Goal: Ask a question

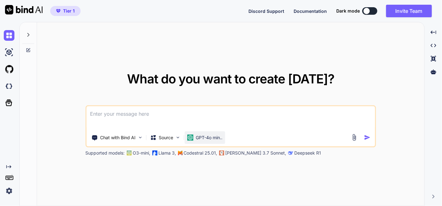
click at [204, 138] on p "GPT-4o min.." at bounding box center [209, 137] width 27 height 6
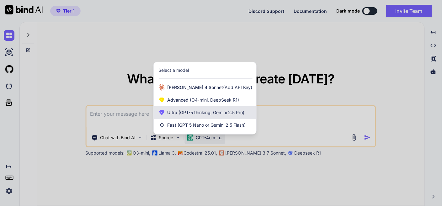
click at [217, 113] on span "(GPT-5 thinking, Gemini 2.5 Pro)" at bounding box center [210, 112] width 67 height 5
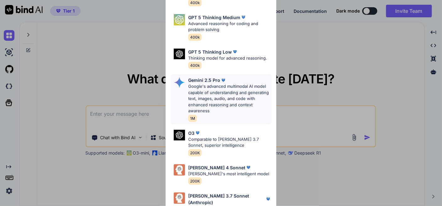
scroll to position [76, 0]
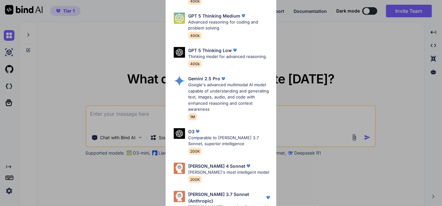
click at [223, 88] on p "Google's advanced multimodal AI model capable of understanding and generating t…" at bounding box center [229, 97] width 83 height 31
type textarea "x"
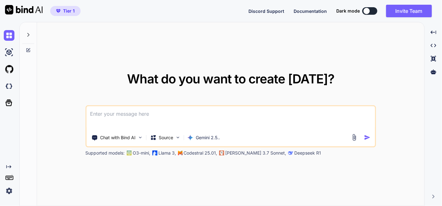
click at [125, 114] on textarea at bounding box center [230, 117] width 288 height 23
type textarea "t"
type textarea "x"
type textarea "th"
type textarea "x"
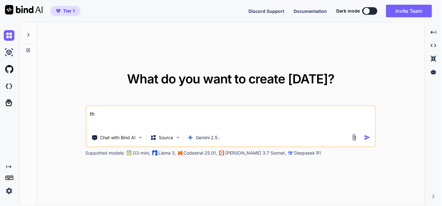
type textarea "the"
type textarea "x"
type textarea "thei"
type textarea "x"
type textarea "theis"
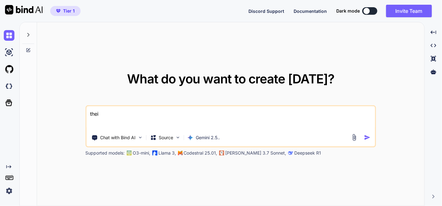
type textarea "x"
type textarea "theis"
type textarea "x"
type textarea "theis"
type textarea "x"
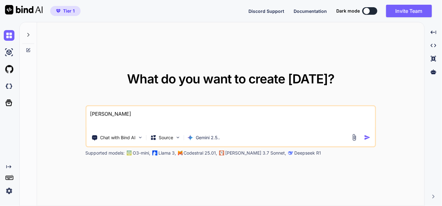
type textarea "thei"
type textarea "x"
type textarea "the"
type textarea "x"
type textarea "th"
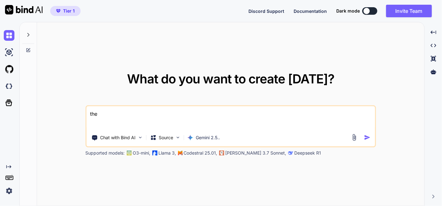
type textarea "x"
type textarea "thi"
type textarea "x"
type textarea "this"
type textarea "x"
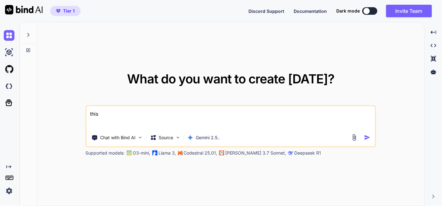
type textarea "this"
type textarea "x"
type textarea "this i"
type textarea "x"
type textarea "this is"
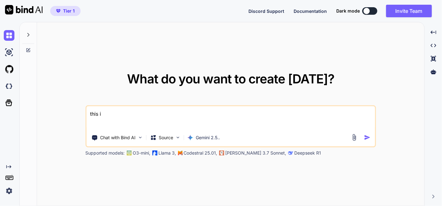
type textarea "x"
type textarea "this is"
type textarea "x"
type textarea "this is m"
type textarea "x"
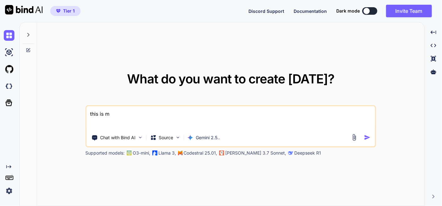
type textarea "this is my"
type textarea "x"
type textarea "this is my"
type textarea "x"
type textarea "this is my t"
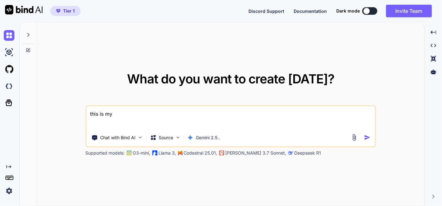
type textarea "x"
type textarea "this is my to"
type textarea "x"
type textarea "this is my too"
type textarea "x"
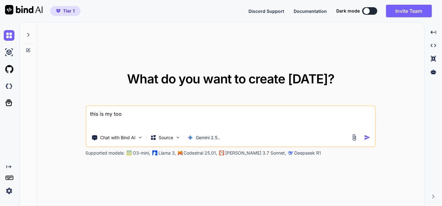
type textarea "this is my tool"
type textarea "x"
type textarea "this is my tool"
type textarea "x"
type textarea "this is my tool w"
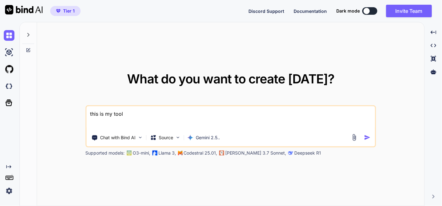
type textarea "x"
type textarea "this is my tool we"
type textarea "x"
type textarea "this is my tool web"
type textarea "x"
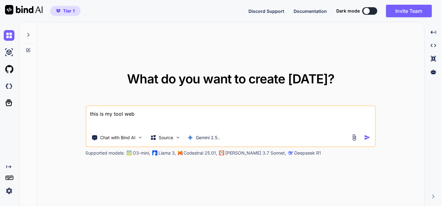
type textarea "this is my tool webs"
type textarea "x"
type textarea "this is my tool websi"
type textarea "x"
type textarea "this is my tool websirt"
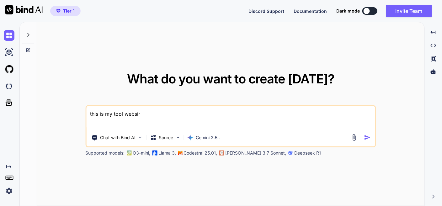
type textarea "x"
type textarea "this is my tool websir"
type textarea "x"
type textarea "this is my tool websi"
type textarea "x"
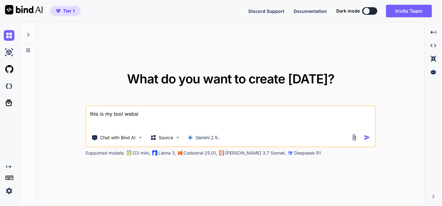
type textarea "this is my tool websit"
type textarea "x"
type textarea "this is my tool website"
type textarea "x"
type textarea "this is my tool website"
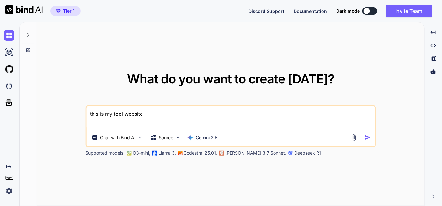
type textarea "x"
type textarea "this is my tool website -"
type textarea "x"
type textarea "this is my tool website -"
type textarea "x"
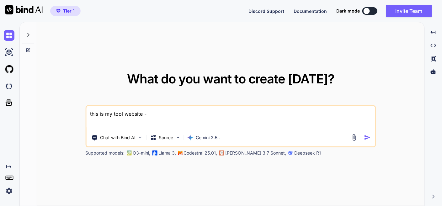
type textarea "this is my tool website - ""
type textarea "x"
type textarea "this is my tool website - """
type textarea "x"
paste textarea "here is js code - script.js "document.addEventListener('DOMContentLoaded', func…"
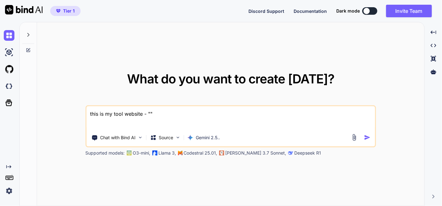
type textarea "this is my tool website - "here is js code - script.js "document.addEventListen…"
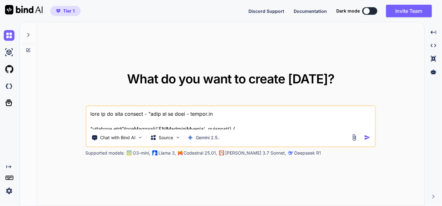
type textarea "x"
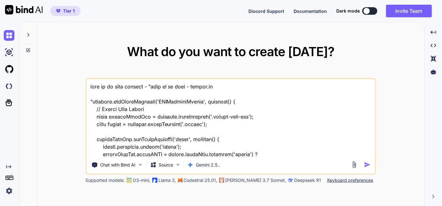
scroll to position [10576, 0]
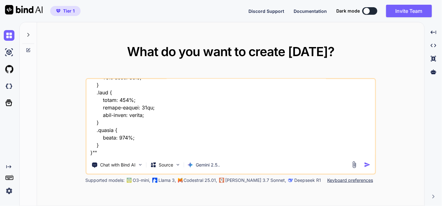
click at [117, 155] on textarea at bounding box center [230, 118] width 288 height 78
type textarea "this is my tool website - "here is js code - script.js "document.addEventListen…"
type textarea "x"
type textarea "this is my tool website - "here is js code - script.js "document.addEventListen…"
type textarea "x"
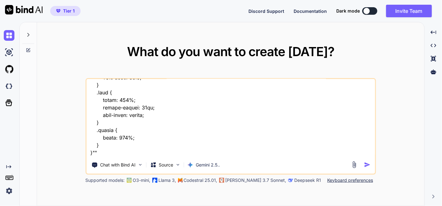
type textarea "this is my tool website - "here is js code - script.js "document.addEventListen…"
type textarea "x"
type textarea "this is my tool website - "here is js code - script.js "document.addEventListen…"
type textarea "x"
type textarea "this is my tool website - "here is js code - script.js "document.addEventListen…"
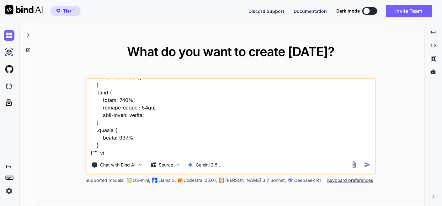
type textarea "x"
type textarea "this is my tool website - "here is js code - script.js "document.addEventListen…"
type textarea "x"
type textarea "this is my tool website - "here is js code - script.js "document.addEventListen…"
type textarea "x"
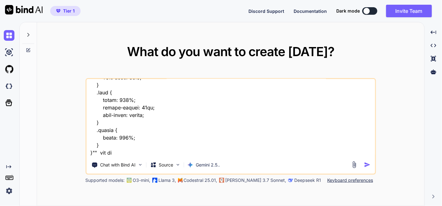
type textarea "this is my tool website - "here is js code - script.js "document.addEventListen…"
type textarea "x"
type textarea "this is my tool website - "here is js code - script.js "document.addEventListen…"
type textarea "x"
type textarea "this is my tool website - "here is js code - script.js "document.addEventListen…"
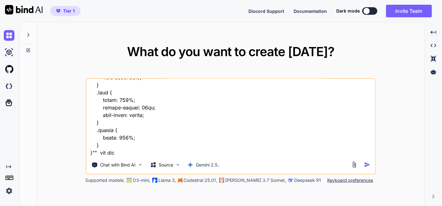
type textarea "x"
type textarea "this is my tool website - "here is js code - script.js "document.addEventListen…"
type textarea "x"
type textarea "this is my tool website - "here is js code - script.js "document.addEventListen…"
type textarea "x"
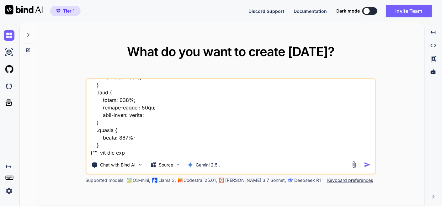
type textarea "this is my tool website - "here is js code - script.js "document.addEventListen…"
type textarea "x"
type textarea "this is my tool website - "here is js code - script.js "document.addEventListen…"
type textarea "x"
type textarea "this is my tool website - "here is js code - script.js "document.addEventListen…"
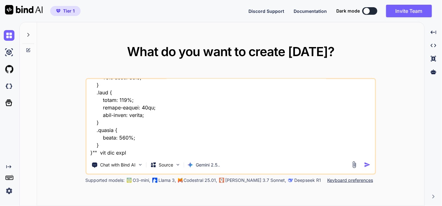
type textarea "x"
type textarea "this is my tool website - "here is js code - script.js "document.addEventListen…"
type textarea "x"
type textarea "this is my tool website - "here is js code - script.js "document.addEventListen…"
type textarea "x"
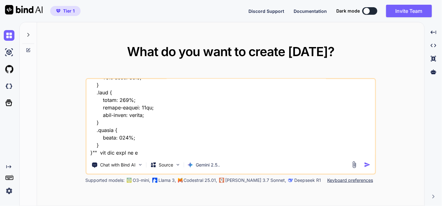
type textarea "this is my tool website - "here is js code - script.js "document.addEventListen…"
type textarea "x"
type textarea "this is my tool website - "here is js code - script.js "document.addEventListen…"
type textarea "x"
type textarea "this is my tool website - "here is js code - script.js "document.addEventListen…"
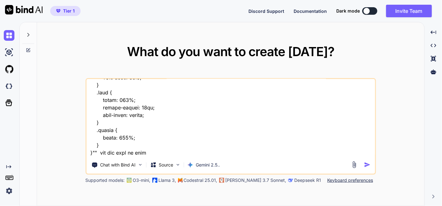
type textarea "x"
type textarea "this is my tool website - "here is js code - script.js "document.addEventListen…"
type textarea "x"
type textarea "this is my tool website - "here is js code - script.js "document.addEventListen…"
type textarea "x"
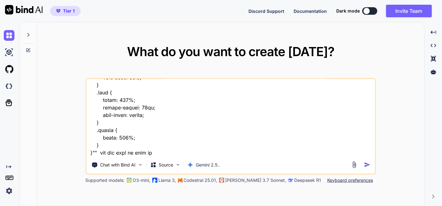
type textarea "this is my tool website - "here is js code - script.js "document.addEventListen…"
type textarea "x"
type textarea "this is my tool website - "here is js code - script.js "document.addEventListen…"
type textarea "x"
type textarea "this is my tool website - "here is js code - script.js "document.addEventListen…"
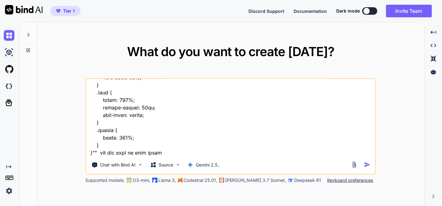
type textarea "x"
type textarea "this is my tool website - "here is js code - script.js "document.addEventListen…"
type textarea "x"
type textarea "this is my tool website - "here is js code - script.js "document.addEventListen…"
type textarea "x"
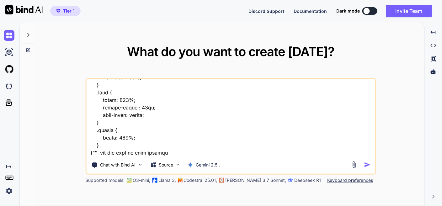
type textarea "this is my tool website - "here is js code - script.js "document.addEventListen…"
type textarea "x"
type textarea "this is my tool website - "here is js code - script.js "document.addEventListen…"
type textarea "x"
type textarea "this is my tool website - "here is js code - script.js "document.addEventListen…"
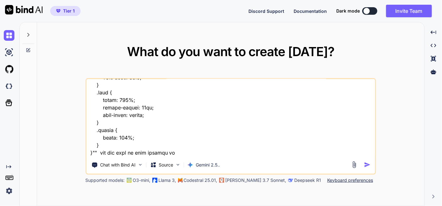
type textarea "x"
type textarea "this is my tool website - "here is js code - script.js "document.addEventListen…"
type textarea "x"
type textarea "this is my tool website - "here is js code - script.js "document.addEventListen…"
type textarea "x"
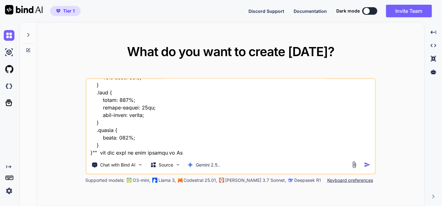
type textarea "this is my tool website - "here is js code - script.js "document.addEventListen…"
type textarea "x"
type textarea "this is my tool website - "here is js code - script.js "document.addEventListen…"
type textarea "x"
type textarea "this is my tool website - "here is js code - script.js "document.addEventListen…"
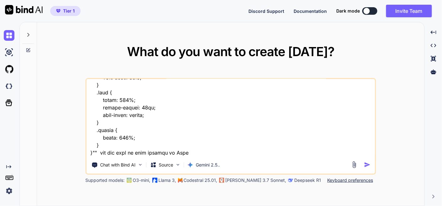
type textarea "x"
type textarea "this is my tool website - "here is js code - script.js "document.addEventListen…"
type textarea "x"
type textarea "this is my tool website - "here is js code - script.js "document.addEventListen…"
type textarea "x"
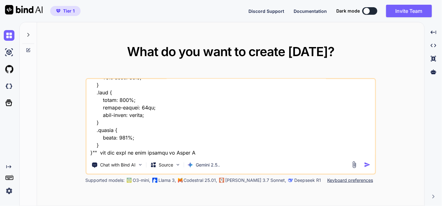
type textarea "this is my tool website - "here is js code - script.js "document.addEventListen…"
type textarea "x"
type textarea "this is my tool website - "here is js code - script.js "document.addEventListen…"
type textarea "x"
type textarea "this is my tool website - "here is js code - script.js "document.addEventListen…"
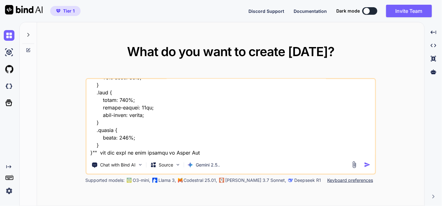
type textarea "x"
type textarea "this is my tool website - "here is js code - script.js "document.addEventListen…"
type textarea "x"
type textarea "this is my tool website - "here is js code - script.js "document.addEventListen…"
type textarea "x"
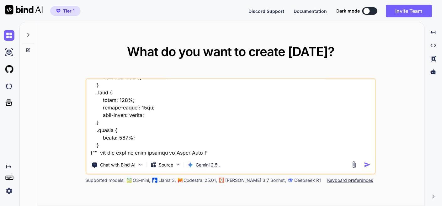
type textarea "this is my tool website - "here is js code - script.js "document.addEventListen…"
type textarea "x"
type textarea "this is my tool website - "here is js code - script.js "document.addEventListen…"
type textarea "x"
type textarea "this is my tool website - "here is js code - script.js "document.addEventListen…"
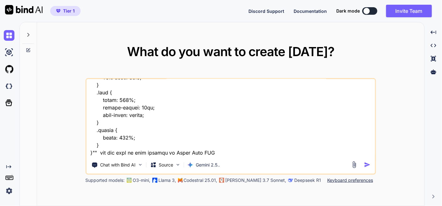
type textarea "x"
type textarea "this is my tool website - "here is js code - script.js "document.addEventListen…"
type textarea "x"
type textarea "this is my tool website - "here is js code - script.js "document.addEventListen…"
type textarea "x"
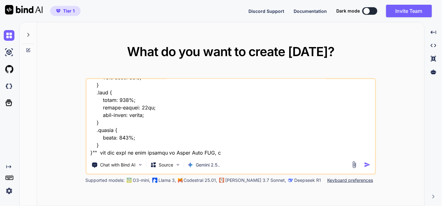
type textarea "this is my tool website - "here is js code - script.js "document.addEventListen…"
type textarea "x"
type textarea "this is my tool website - "here is js code - script.js "document.addEventListen…"
type textarea "x"
type textarea "this is my tool website - "here is js code - script.js "document.addEventListen…"
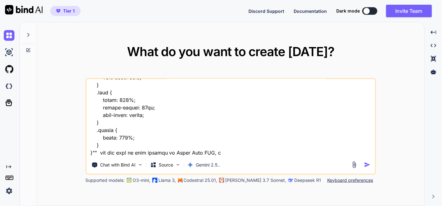
type textarea "x"
type textarea "this is my tool website - "here is js code - script.js "document.addEventListen…"
type textarea "x"
type textarea "this is my tool website - "here is js code - script.js "document.addEventListen…"
type textarea "x"
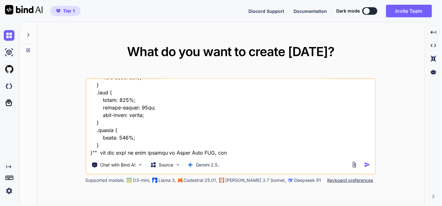
type textarea "this is my tool website - "here is js code - script.js "document.addEventListen…"
type textarea "x"
type textarea "this is my tool website - "here is js code - script.js "document.addEventListen…"
type textarea "x"
type textarea "this is my tool website - "here is js code - script.js "document.addEventListen…"
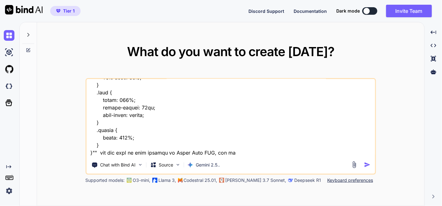
type textarea "x"
type textarea "this is my tool website - "here is js code - script.js "document.addEventListen…"
type textarea "x"
type textarea "this is my tool website - "here is js code - script.js "document.addEventListen…"
type textarea "x"
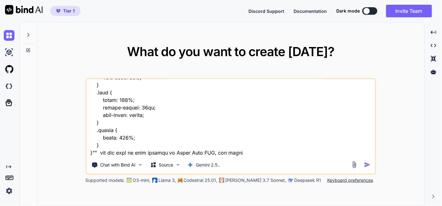
type textarea "this is my tool website - "here is js code - script.js "document.addEventListen…"
type textarea "x"
type textarea "this is my tool website - "here is js code - script.js "document.addEventListen…"
type textarea "x"
type textarea "this is my tool website - "here is js code - script.js "document.addEventListen…"
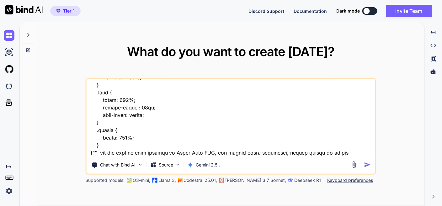
click at [308, 156] on textarea at bounding box center [230, 118] width 288 height 78
click at [366, 152] on textarea at bounding box center [230, 118] width 288 height 78
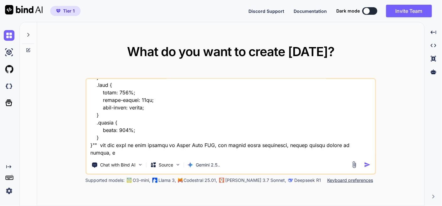
scroll to position [10584, 0]
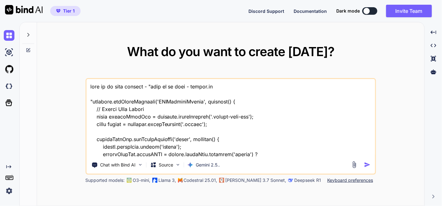
scroll to position [10591, 0]
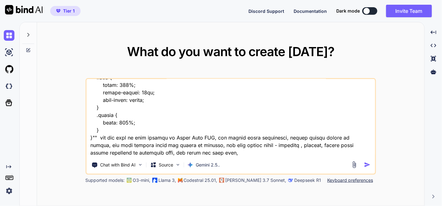
type textarea "this is my tool website - "here is js code - script.js "document.addEventListen…"
type textarea "x"
type textarea "this is my tool website - "here is js code - script.js "document.addEventListen…"
type textarea "x"
type textarea "this is my tool website - "here is js code - script.js "document.addEventListen…"
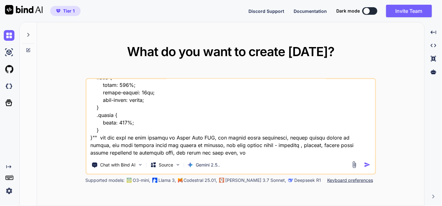
type textarea "x"
type textarea "this is my tool website - "here is js code - script.js "document.addEventListen…"
type textarea "x"
type textarea "this is my tool website - "here is js code - script.js "document.addEventListen…"
type textarea "x"
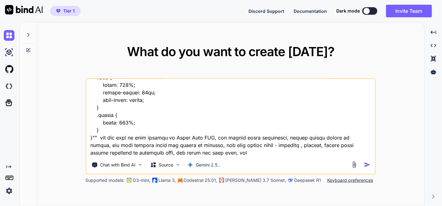
type textarea "this is my tool website - "here is js code - script.js "document.addEventListen…"
type textarea "x"
type textarea "this is my tool website - "here is js code - script.js "document.addEventListen…"
type textarea "x"
type textarea "this is my tool website - "here is js code - script.js "document.addEventListen…"
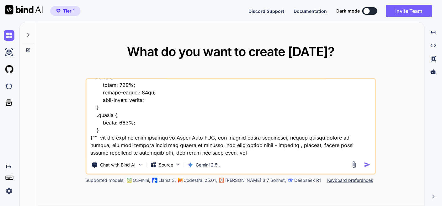
type textarea "x"
type textarea "this is my tool website - "here is js code - script.js "document.addEventListen…"
type textarea "x"
type textarea "this is my tool website - "here is js code - script.js "document.addEventListen…"
type textarea "x"
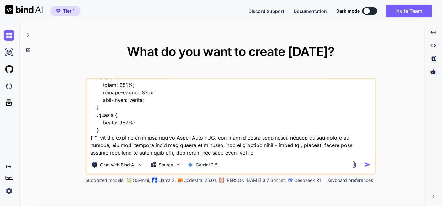
type textarea "this is my tool website - "here is js code - script.js "document.addEventListen…"
type textarea "x"
type textarea "this is my tool website - "here is js code - script.js "document.addEventListen…"
type textarea "x"
type textarea "this is my tool website - "here is js code - script.js "document.addEventListen…"
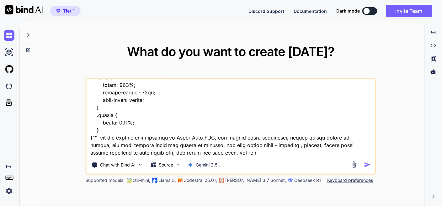
type textarea "x"
type textarea "this is my tool website - "here is js code - script.js "document.addEventListen…"
type textarea "x"
type textarea "this is my tool website - "here is js code - script.js "document.addEventListen…"
type textarea "x"
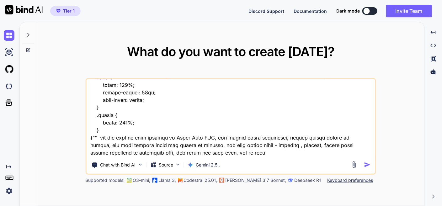
type textarea "this is my tool website - "here is js code - script.js "document.addEventListen…"
type textarea "x"
type textarea "this is my tool website - "here is js code - script.js "document.addEventListen…"
type textarea "x"
type textarea "this is my tool website - "here is js code - script.js "document.addEventListen…"
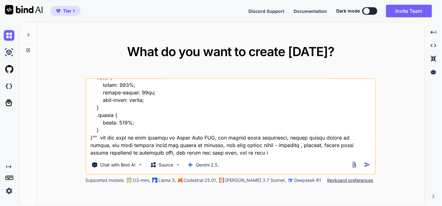
type textarea "x"
type textarea "this is my tool website - "here is js code - script.js "document.addEventListen…"
type textarea "x"
type textarea "this is my tool website - "here is js code - script.js "document.addEventListen…"
type textarea "x"
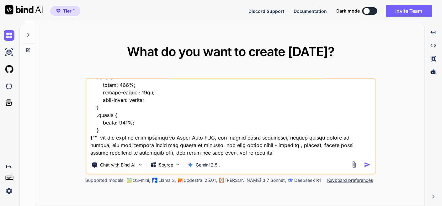
type textarea "this is my tool website - "here is js code - script.js "document.addEventListen…"
type textarea "x"
type textarea "this is my tool website - "here is js code - script.js "document.addEventListen…"
type textarea "x"
type textarea "this is my tool website - "here is js code - script.js "document.addEventListen…"
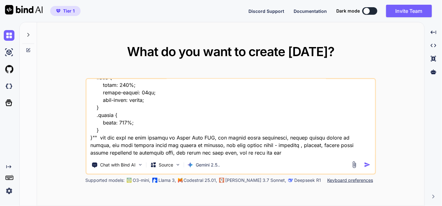
type textarea "x"
type textarea "this is my tool website - "here is js code - script.js "document.addEventListen…"
type textarea "x"
type textarea "this is my tool website - "here is js code - script.js "document.addEventListen…"
type textarea "x"
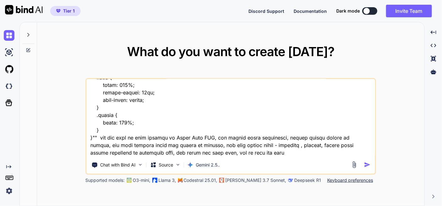
type textarea "this is my tool website - "here is js code - script.js "document.addEventListen…"
type textarea "x"
type textarea "this is my tool website - "here is js code - script.js "document.addEventListen…"
type textarea "x"
type textarea "this is my tool website - "here is js code - script.js "document.addEventListen…"
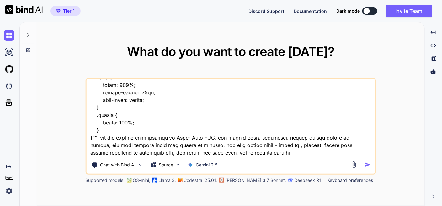
type textarea "x"
type textarea "this is my tool website - "here is js code - script.js "document.addEventListen…"
type textarea "x"
type textarea "this is my tool website - "here is js code - script.js "document.addEventListen…"
type textarea "x"
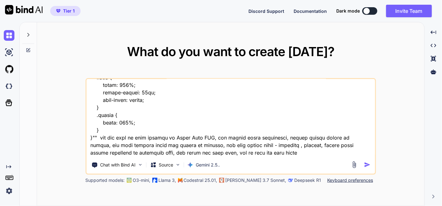
type textarea "this is my tool website - "here is js code - script.js "document.addEventListen…"
type textarea "x"
type textarea "this is my tool website - "here is js code - script.js "document.addEventListen…"
type textarea "x"
type textarea "this is my tool website - "here is js code - script.js "document.addEventListen…"
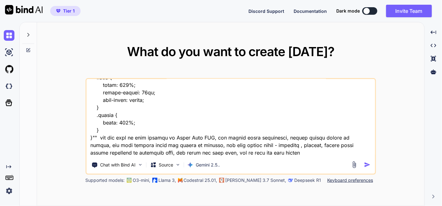
type textarea "x"
type textarea "this is my tool website - "here is js code - script.js "document.addEventListen…"
type textarea "x"
type textarea "this is my tool website - "here is js code - script.js "document.addEventListen…"
type textarea "x"
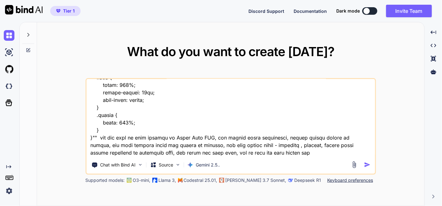
type textarea "this is my tool website - "here is js code - script.js "document.addEventListen…"
type textarea "x"
type textarea "this is my tool website - "here is js code - script.js "document.addEventListen…"
type textarea "x"
type textarea "this is my tool website - "here is js code - script.js "document.addEventListen…"
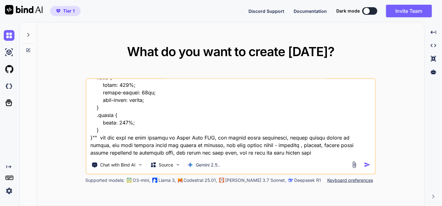
type textarea "x"
type textarea "this is my tool website - "here is js code - script.js "document.addEventListen…"
type textarea "x"
type textarea "this is my tool website - "here is js code - script.js "document.addEventListen…"
type textarea "x"
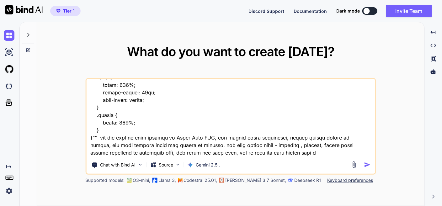
type textarea "this is my tool website - "here is js code - script.js "document.addEventListen…"
type textarea "x"
type textarea "this is my tool website - "here is js code - script.js "document.addEventListen…"
type textarea "x"
type textarea "this is my tool website - "here is js code - script.js "document.addEventListen…"
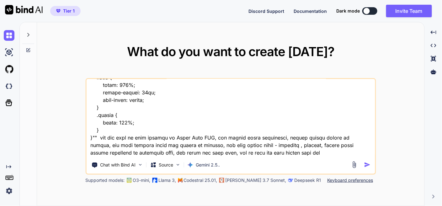
type textarea "x"
type textarea "this is my tool website - "here is js code - script.js "document.addEventListen…"
type textarea "x"
type textarea "this is my tool website - "here is js code - script.js "document.addEventListen…"
type textarea "x"
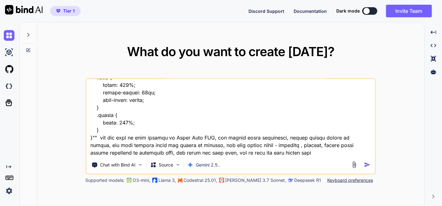
type textarea "this is my tool website - "here is js code - script.js "document.addEventListen…"
type textarea "x"
type textarea "this is my tool website - "here is js code - script.js "document.addEventListen…"
type textarea "x"
type textarea "this is my tool website - "here is js code - script.js "document.addEventListen…"
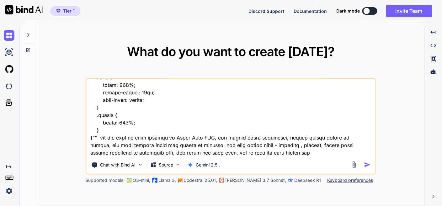
type textarea "x"
type textarea "this is my tool website - "here is js code - script.js "document.addEventListen…"
type textarea "x"
type textarea "this is my tool website - "here is js code - script.js "document.addEventListen…"
type textarea "x"
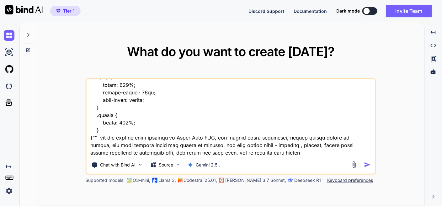
type textarea "this is my tool website - "here is js code - script.js "document.addEventListen…"
type textarea "x"
type textarea "this is my tool website - "here is js code - script.js "document.addEventListen…"
type textarea "x"
type textarea "this is my tool website - "here is js code - script.js "document.addEventListen…"
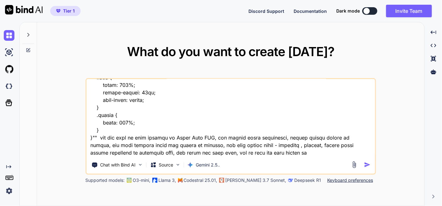
type textarea "x"
type textarea "this is my tool website - "here is js code - script.js "document.addEventListen…"
type textarea "x"
type textarea "this is my tool website - "here is js code - script.js "document.addEventListen…"
type textarea "x"
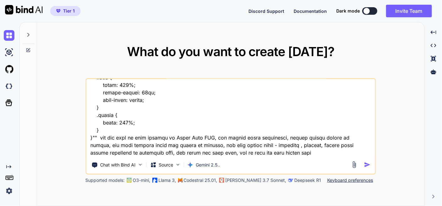
type textarea "this is my tool website - "here is js code - script.js "document.addEventListen…"
type textarea "x"
type textarea "this is my tool website - "here is js code - script.js "document.addEventListen…"
type textarea "x"
type textarea "this is my tool website - "here is js code - script.js "document.addEventListen…"
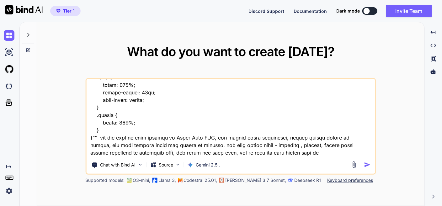
type textarea "x"
type textarea "this is my tool website - "here is js code - script.js "document.addEventListen…"
type textarea "x"
type textarea "this is my tool website - "here is js code - script.js "document.addEventListen…"
type textarea "x"
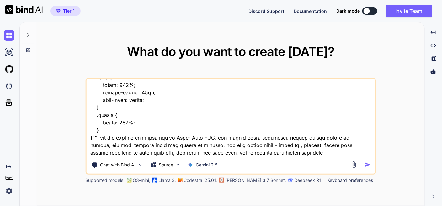
type textarea "this is my tool website - "here is js code - script.js "document.addEventListen…"
type textarea "x"
type textarea "this is my tool website - "here is js code - script.js "document.addEventListen…"
type textarea "x"
type textarea "this is my tool website - "here is js code - script.js "document.addEventListen…"
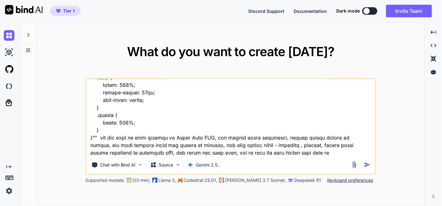
type textarea "x"
type textarea "this is my tool website - "here is js code - script.js "document.addEventListen…"
type textarea "x"
type textarea "this is my tool website - "here is js code - script.js "document.addEventListen…"
type textarea "x"
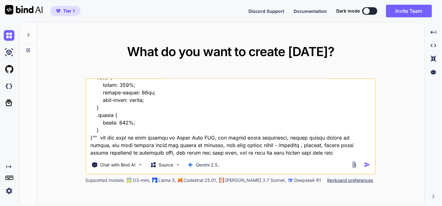
type textarea "this is my tool website - "here is js code - script.js "document.addEventListen…"
type textarea "x"
type textarea "this is my tool website - "here is js code - script.js "document.addEventListen…"
type textarea "x"
type textarea "this is my tool website - "here is js code - script.js "document.addEventListen…"
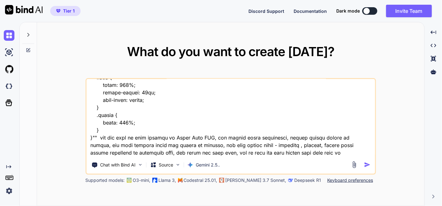
type textarea "x"
type textarea "this is my tool website - "here is js code - script.js "document.addEventListen…"
type textarea "x"
type textarea "this is my tool website - "here is js code - script.js "document.addEventListen…"
type textarea "x"
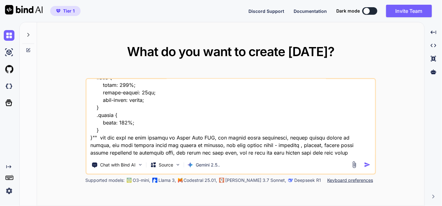
type textarea "this is my tool website - "here is js code - script.js "document.addEventListen…"
type textarea "x"
type textarea "this is my tool website - "here is js code - script.js "document.addEventListen…"
type textarea "x"
type textarea "this is my tool website - "here is js code - script.js "document.addEventListen…"
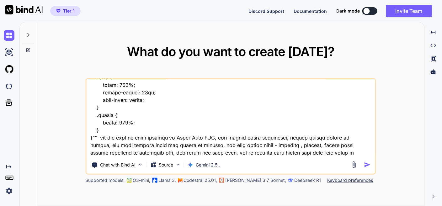
type textarea "x"
type textarea "this is my tool website - "here is js code - script.js "document.addEventListen…"
type textarea "x"
type textarea "this is my tool website - "here is js code - script.js "document.addEventListen…"
type textarea "x"
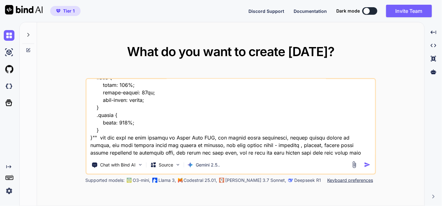
type textarea "this is my tool website - "here is js code - script.js "document.addEventListen…"
type textarea "x"
type textarea "this is my tool website - "here is js code - script.js "document.addEventListen…"
type textarea "x"
type textarea "this is my tool website - "here is js code - script.js "document.addEventListen…"
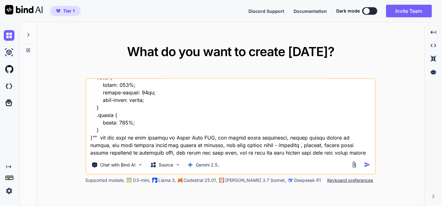
type textarea "x"
type textarea "this is my tool website - "here is js code - script.js "document.addEventListen…"
type textarea "x"
type textarea "this is my tool website - "here is js code - script.js "document.addEventListen…"
type textarea "x"
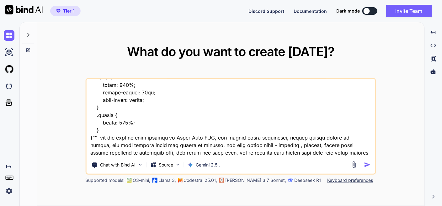
type textarea "this is my tool website - "here is js code - script.js "document.addEventListen…"
type textarea "x"
type textarea "this is my tool website - "here is js code - script.js "document.addEventListen…"
type textarea "x"
type textarea "this is my tool website - "here is js code - script.js "document.addEventListen…"
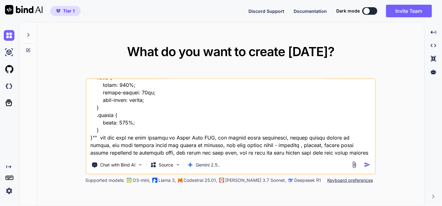
type textarea "x"
type textarea "this is my tool website - "here is js code - script.js "document.addEventListen…"
type textarea "x"
type textarea "this is my tool website - "here is js code - script.js "document.addEventListen…"
type textarea "x"
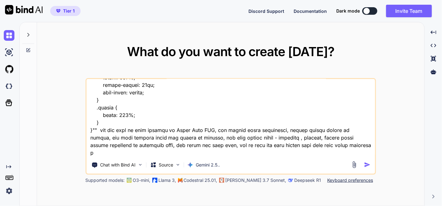
type textarea "this is my tool website - "here is js code - script.js "document.addEventListen…"
type textarea "x"
type textarea "this is my tool website - "here is js code - script.js "document.addEventListen…"
type textarea "x"
type textarea "this is my tool website - "here is js code - script.js "document.addEventListen…"
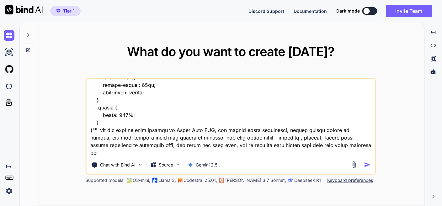
type textarea "x"
type textarea "this is my tool website - "here is js code - script.js "document.addEventListen…"
type textarea "x"
type textarea "this is my tool website - "here is js code - script.js "document.addEventListen…"
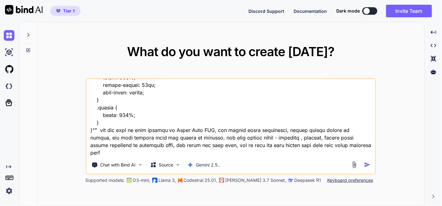
type textarea "x"
type textarea "this is my tool website - "here is js code - script.js "document.addEventListen…"
type textarea "x"
type textarea "this is my tool website - "here is js code - script.js "document.addEventListen…"
type textarea "x"
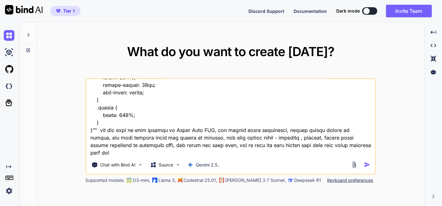
type textarea "this is my tool website - "here is js code - script.js "document.addEventListen…"
type textarea "x"
type textarea "this is my tool website - "here is js code - script.js "document.addEventListen…"
type textarea "x"
type textarea "this is my tool website - "here is js code - script.js "document.addEventListen…"
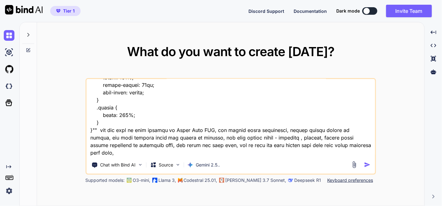
type textarea "x"
type textarea "this is my tool website - "here is js code - script.js "document.addEventListen…"
type textarea "x"
type textarea "this is my tool website - "here is js code - script.js "document.addEventListen…"
type textarea "x"
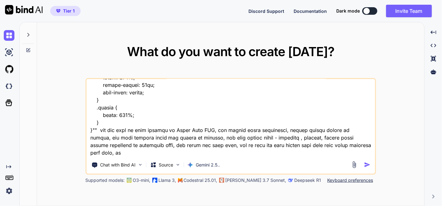
type textarea "this is my tool website - "here is js code - script.js "document.addEventListen…"
type textarea "x"
type textarea "this is my tool website - "here is js code - script.js "document.addEventListen…"
type textarea "x"
type textarea "this is my tool website - "here is js code - script.js "document.addEventListen…"
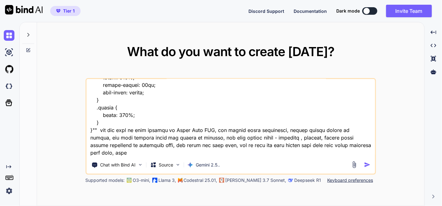
type textarea "x"
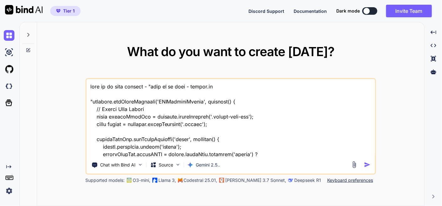
scroll to position [10606, 0]
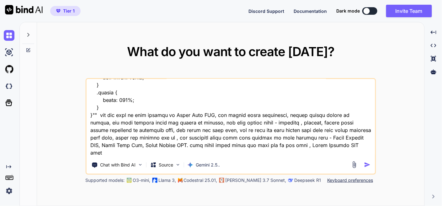
type textarea "this is my tool website - "here is js code - script.js "document.addEventListen…"
type textarea "x"
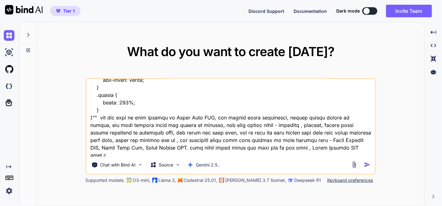
type textarea "this is my tool website - "here is js code - script.js "document.addEventListen…"
type textarea "x"
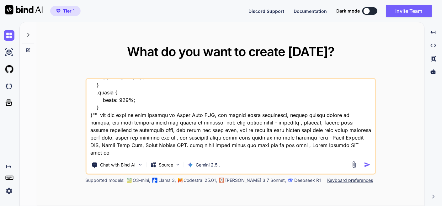
type textarea "this is my tool website - "here is js code - script.js "document.addEventListen…"
type textarea "x"
type textarea "this is my tool website - "here is js code - script.js "document.addEventListen…"
type textarea "x"
type textarea "this is my tool website - "here is js code - script.js "document.addEventListen…"
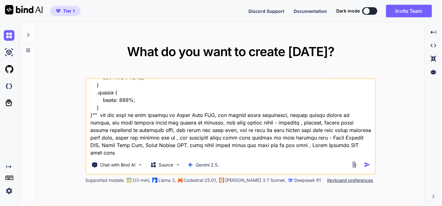
type textarea "x"
type textarea "this is my tool website - "here is js code - script.js "document.addEventListen…"
type textarea "x"
type textarea "this is my tool website - "here is js code - script.js "document.addEventListen…"
type textarea "x"
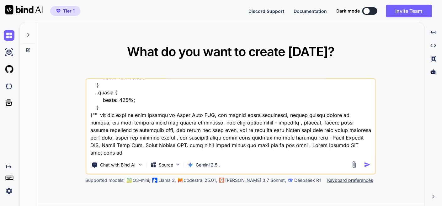
type textarea "this is my tool website - "here is js code - script.js "document.addEventListen…"
type textarea "x"
type textarea "this is my tool website - "here is js code - script.js "document.addEventListen…"
type textarea "x"
type textarea "this is my tool website - "here is js code - script.js "document.addEventListen…"
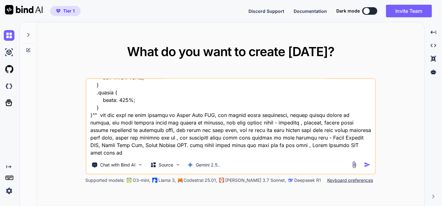
type textarea "x"
type textarea "this is my tool website - "here is js code - script.js "document.addEventListen…"
type textarea "x"
type textarea "this is my tool website - "here is js code - script.js "document.addEventListen…"
type textarea "x"
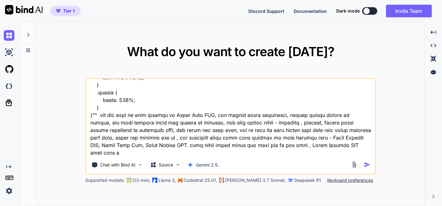
type textarea "this is my tool website - "here is js code - script.js "document.addEventListen…"
type textarea "x"
type textarea "this is my tool website - "here is js code - script.js "document.addEventListen…"
type textarea "x"
type textarea "this is my tool website - "here is js code - script.js "document.addEventListen…"
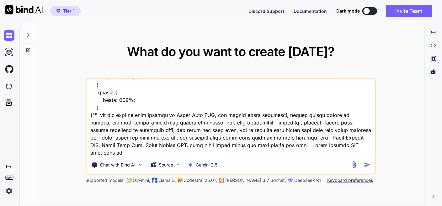
type textarea "x"
type textarea "this is my tool website - "here is js code - script.js "document.addEventListen…"
type textarea "x"
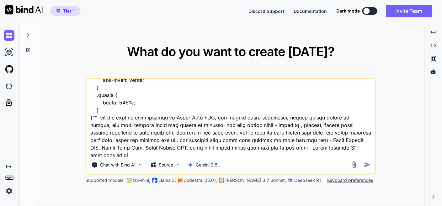
type textarea "this is my tool website - "here is js code - script.js "document.addEventListen…"
type textarea "x"
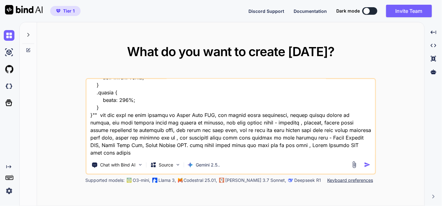
type textarea "this is my tool website - "here is js code - script.js "document.addEventListen…"
type textarea "x"
type textarea "this is my tool website - "here is js code - script.js "document.addEventListen…"
type textarea "x"
type textarea "this is my tool website - "here is js code - script.js "document.addEventListen…"
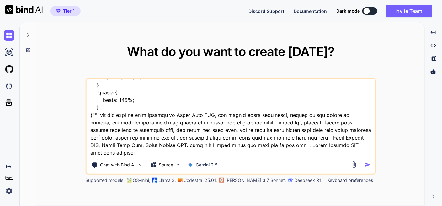
type textarea "x"
type textarea "this is my tool website - "here is js code - script.js "document.addEventListen…"
type textarea "x"
type textarea "this is my tool website - "here is js code - script.js "document.addEventListen…"
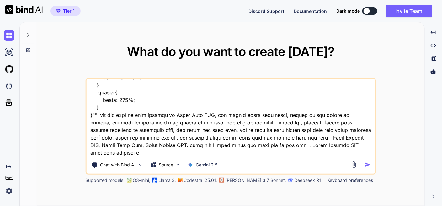
type textarea "x"
type textarea "this is my tool website - "here is js code - script.js "document.addEventListen…"
type textarea "x"
type textarea "this is my tool website - "here is js code - script.js "document.addEventListen…"
type textarea "x"
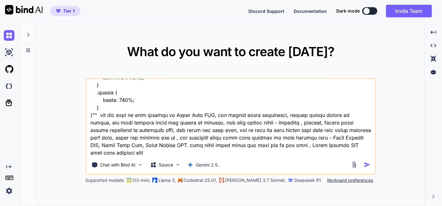
type textarea "this is my tool website - "here is js code - script.js "document.addEventListen…"
type textarea "x"
type textarea "this is my tool website - "here is js code - script.js "document.addEventListen…"
type textarea "x"
type textarea "this is my tool website - "here is js code - script.js "document.addEventListen…"
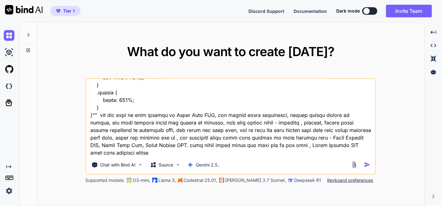
type textarea "x"
type textarea "this is my tool website - "here is js code - script.js "document.addEventListen…"
type textarea "x"
type textarea "this is my tool website - "here is js code - script.js "document.addEventListen…"
type textarea "x"
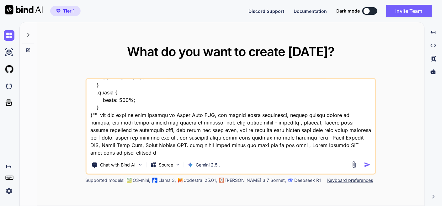
type textarea "this is my tool website - "here is js code - script.js "document.addEventListen…"
type textarea "x"
type textarea "this is my tool website - "here is js code - script.js "document.addEventListen…"
type textarea "x"
type textarea "this is my tool website - "here is js code - script.js "document.addEventListen…"
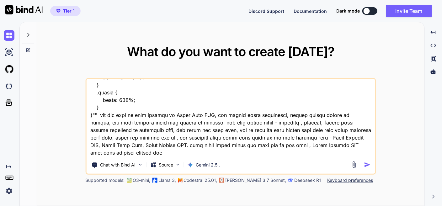
type textarea "x"
type textarea "this is my tool website - "here is js code - script.js "document.addEventListen…"
type textarea "x"
type textarea "this is my tool website - "here is js code - script.js "document.addEventListen…"
type textarea "x"
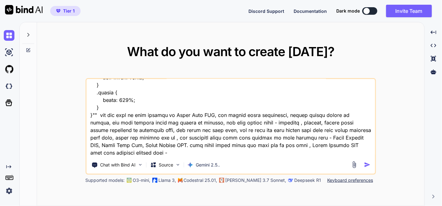
type textarea "this is my tool website - "here is js code - script.js "document.addEventListen…"
type textarea "x"
type textarea "this is my tool website - "here is js code - script.js "document.addEventListen…"
type textarea "x"
type textarea "this is my tool website - "here is js code - script.js "document.addEventListen…"
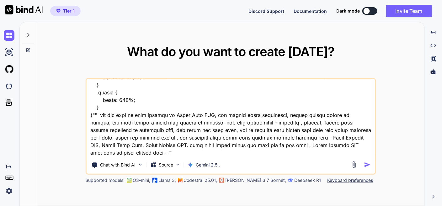
type textarea "x"
type textarea "this is my tool website - "here is js code - script.js "document.addEventListen…"
type textarea "x"
type textarea "this is my tool website - "here is js code - script.js "document.addEventListen…"
type textarea "x"
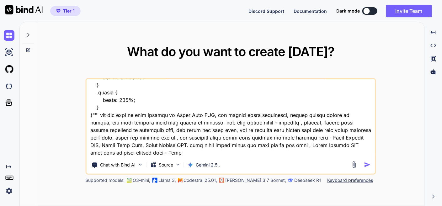
type textarea "this is my tool website - "here is js code - script.js "document.addEventListen…"
type textarea "x"
type textarea "this is my tool website - "here is js code - script.js "document.addEventListen…"
type textarea "x"
type textarea "this is my tool website - "here is js code - script.js "document.addEventListen…"
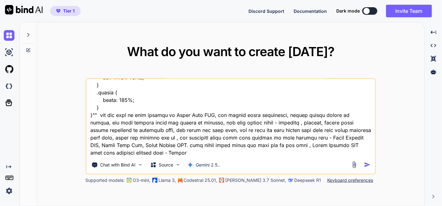
type textarea "x"
type textarea "this is my tool website - "here is js code - script.js "document.addEventListen…"
type textarea "x"
type textarea "this is my tool website - "here is js code - script.js "document.addEventListen…"
type textarea "x"
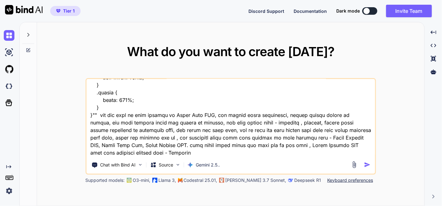
type textarea "this is my tool website - "here is js code - script.js "document.addEventListen…"
type textarea "x"
type textarea "this is my tool website - "here is js code - script.js "document.addEventListen…"
type textarea "x"
type textarea "this is my tool website - "here is js code - script.js "document.addEventListen…"
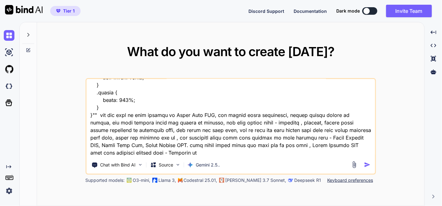
type textarea "x"
type textarea "this is my tool website - "here is js code - script.js "document.addEventListen…"
type textarea "x"
type textarea "this is my tool website - "here is js code - script.js "document.addEventListen…"
type textarea "x"
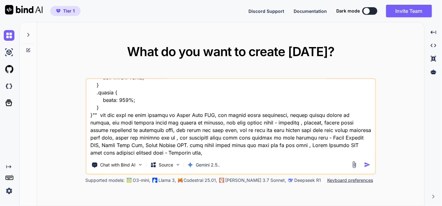
type textarea "this is my tool website - "here is js code - script.js "document.addEventListen…"
type textarea "x"
type textarea "this is my tool website - "here is js code - script.js "document.addEventListen…"
type textarea "x"
type textarea "this is my tool website - "here is js code - script.js "document.addEventListen…"
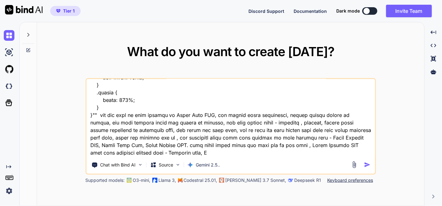
type textarea "x"
type textarea "this is my tool website - "here is js code - script.js "document.addEventListen…"
type textarea "x"
type textarea "this is my tool website - "here is js code - script.js "document.addEventListen…"
type textarea "x"
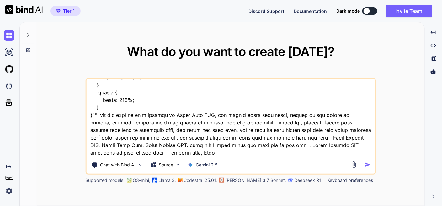
type textarea "this is my tool website - "here is js code - script.js "document.addEventListen…"
type textarea "x"
type textarea "this is my tool website - "here is js code - script.js "document.addEventListen…"
type textarea "x"
type textarea "this is my tool website - "here is js code - script.js "document.addEventListen…"
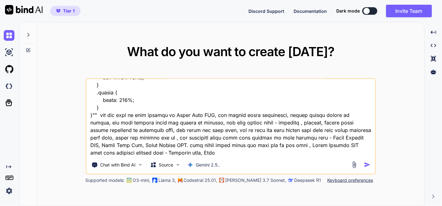
type textarea "x"
type textarea "this is my tool website - "here is js code - script.js "document.addEventListen…"
type textarea "x"
type textarea "this is my tool website - "here is js code - script.js "document.addEventListen…"
type textarea "x"
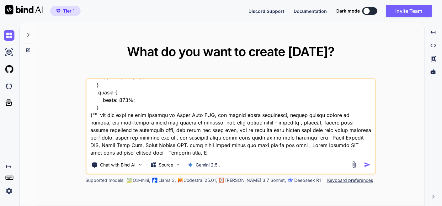
type textarea "this is my tool website - "here is js code - script.js "document.addEventListen…"
type textarea "x"
type textarea "this is my tool website - "here is js code - script.js "document.addEventListen…"
type textarea "x"
type textarea "this is my tool website - "here is js code - script.js "document.addEventListen…"
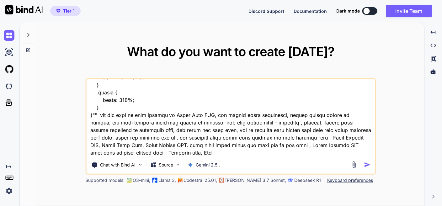
type textarea "x"
type textarea "this is my tool website - "here is js code - script.js "document.addEventListen…"
type textarea "x"
type textarea "this is my tool website - "here is js code - script.js "document.addEventListen…"
type textarea "x"
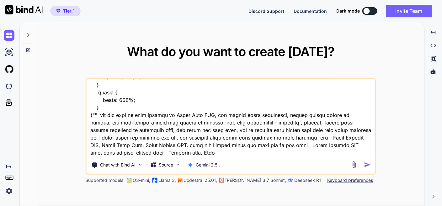
type textarea "this is my tool website - "here is js code - script.js "document.addEventListen…"
type textarea "x"
type textarea "this is my tool website - "here is js code - script.js "document.addEventListen…"
type textarea "x"
type textarea "this is my tool website - "here is js code - script.js "document.addEventListen…"
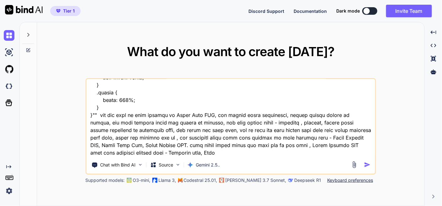
type textarea "x"
type textarea "this is my tool website - "here is js code - script.js "document.addEventListen…"
type textarea "x"
type textarea "this is my tool website - "here is js code - script.js "document.addEventListen…"
type textarea "x"
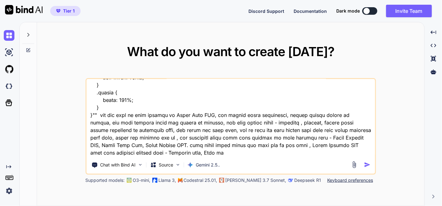
type textarea "this is my tool website - "here is js code - script.js "document.addEventListen…"
type textarea "x"
type textarea "this is my tool website - "here is js code - script.js "document.addEventListen…"
type textarea "x"
type textarea "this is my tool website - "here is js code - script.js "document.addEventListen…"
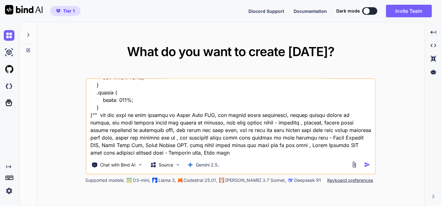
type textarea "x"
type textarea "this is my tool website - "here is js code - script.js "document.addEventListen…"
type textarea "x"
type textarea "this is my tool website - "here is js code - script.js "document.addEventListen…"
type textarea "x"
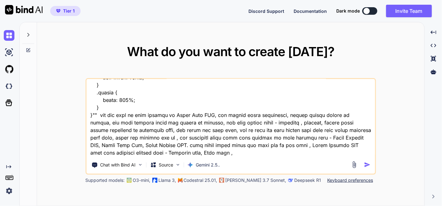
type textarea "this is my tool website - "here is js code - script.js "document.addEventListen…"
type textarea "x"
type textarea "this is my tool website - "here is js code - script.js "document.addEventListen…"
type textarea "x"
type textarea "this is my tool website - "here is js code - script.js "document.addEventListen…"
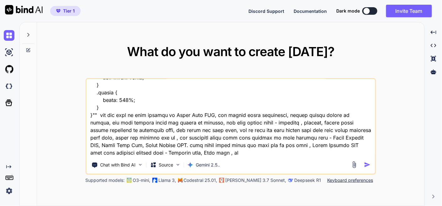
type textarea "x"
type textarea "this is my tool website - "here is js code - script.js "document.addEventListen…"
type textarea "x"
type textarea "this is my tool website - "here is js code - script.js "document.addEventListen…"
type textarea "x"
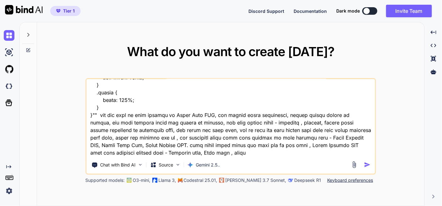
type textarea "this is my tool website - "here is js code - script.js "document.addEventListen…"
type textarea "x"
type textarea "this is my tool website - "here is js code - script.js "document.addEventListen…"
type textarea "x"
type textarea "this is my tool website - "here is js code - script.js "document.addEventListen…"
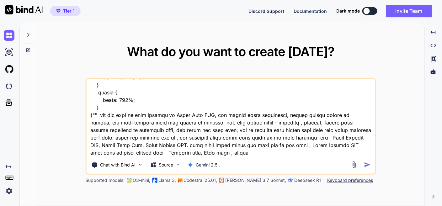
type textarea "x"
type textarea "this is my tool website - "here is js code - script.js "document.addEventListen…"
type textarea "x"
type textarea "this is my tool website - "here is js code - script.js "document.addEventListen…"
type textarea "x"
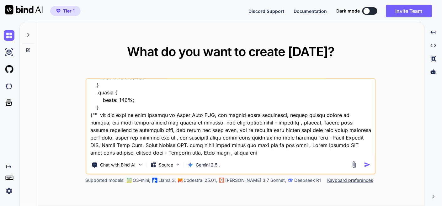
type textarea "this is my tool website - "here is js code - script.js "document.addEventListen…"
type textarea "x"
type textarea "this is my tool website - "here is js code - script.js "document.addEventListen…"
type textarea "x"
type textarea "this is my tool website - "here is js code - script.js "document.addEventListen…"
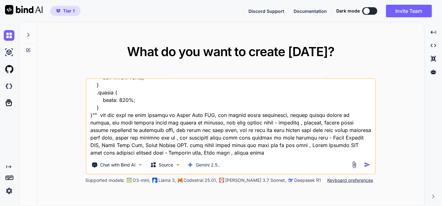
type textarea "x"
type textarea "this is my tool website - "here is js code - script.js "document.addEventListen…"
type textarea "x"
type textarea "this is my tool website - "here is js code - script.js "document.addEventListen…"
type textarea "x"
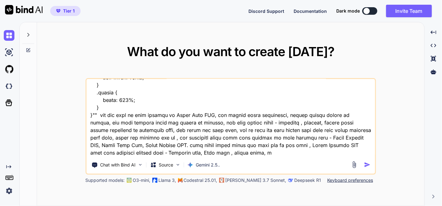
type textarea "this is my tool website - "here is js code - script.js "document.addEventListen…"
type textarea "x"
type textarea "this is my tool website - "here is js code - script.js "document.addEventListen…"
type textarea "x"
type textarea "this is my tool website - "here is js code - script.js "document.addEventListen…"
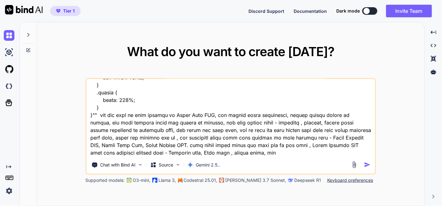
type textarea "x"
type textarea "this is my tool website - "here is js code - script.js "document.addEventListen…"
type textarea "x"
type textarea "this is my tool website - "here is js code - script.js "document.addEventListen…"
type textarea "x"
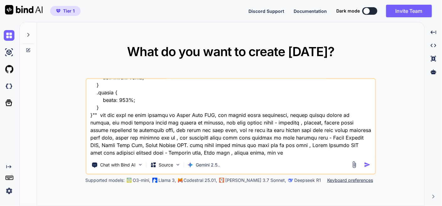
type textarea "this is my tool website - "here is js code - script.js "document.addEventListen…"
type textarea "x"
type textarea "this is my tool website - "here is js code - script.js "document.addEventListen…"
type textarea "x"
type textarea "this is my tool website - "here is js code - script.js "document.addEventListen…"
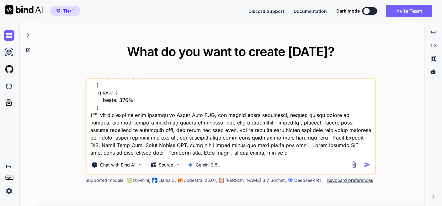
type textarea "x"
type textarea "this is my tool website - "here is js code - script.js "document.addEventListen…"
type textarea "x"
type textarea "this is my tool website - "here is js code - script.js "document.addEventListen…"
type textarea "x"
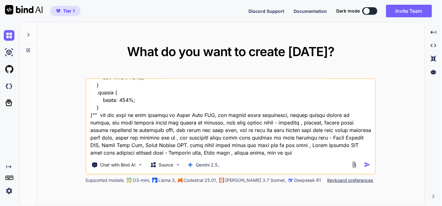
type textarea "this is my tool website - "here is js code - script.js "document.addEventListen…"
type textarea "x"
click at [109, 154] on textarea at bounding box center [230, 118] width 288 height 78
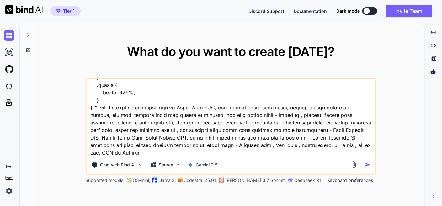
scroll to position [10622, 0]
click at [106, 150] on textarea at bounding box center [230, 118] width 288 height 78
click at [285, 146] on textarea at bounding box center [230, 118] width 288 height 78
click at [131, 154] on textarea at bounding box center [230, 118] width 288 height 78
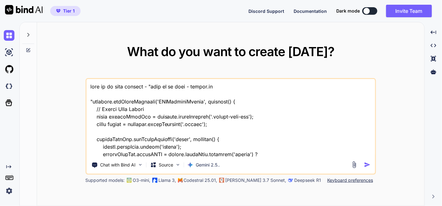
scroll to position [10622, 0]
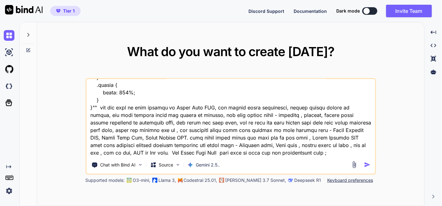
type textarea "this is my tool website - "here is js code - script.js "document.addEventListen…"
type textarea "x"
type textarea "this is my tool website - "here is js code - script.js "document.addEventListen…"
type textarea "x"
type textarea "this is my tool website - "here is js code - script.js "document.addEventListen…"
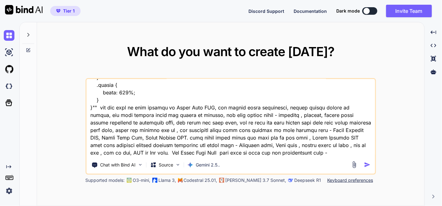
type textarea "x"
type textarea "this is my tool website - "here is js code - script.js "document.addEventListen…"
type textarea "x"
type textarea "this is my tool website - "here is js code - script.js "document.addEventListen…"
type textarea "x"
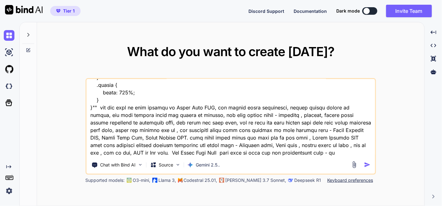
type textarea "this is my tool website - "here is js code - script.js "document.addEventListen…"
type textarea "x"
type textarea "this is my tool website - "here is js code - script.js "document.addEventListen…"
type textarea "x"
type textarea "this is my tool website - "here is js code - script.js "document.addEventListen…"
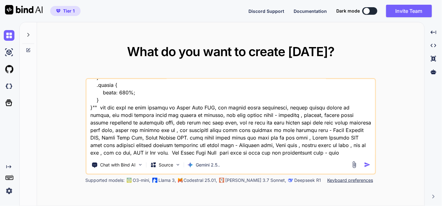
type textarea "x"
type textarea "this is my tool website - "here is js code - script.js "document.addEventListen…"
type textarea "x"
type textarea "this is my tool website - "here is js code - script.js "document.addEventListen…"
type textarea "x"
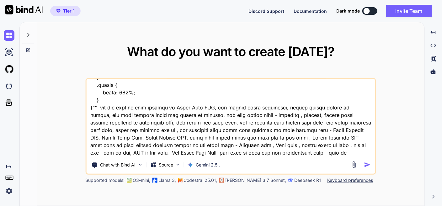
type textarea "this is my tool website - "here is js code - script.js "document.addEventListen…"
type textarea "x"
type textarea "this is my tool website - "here is js code - script.js "document.addEventListen…"
type textarea "x"
type textarea "this is my tool website - "here is js code - script.js "document.addEventListen…"
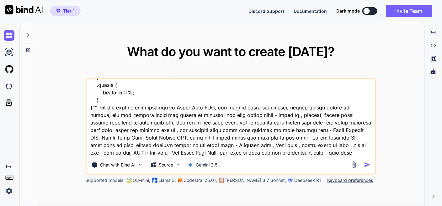
type textarea "x"
type textarea "this is my tool website - "here is js code - script.js "document.addEventListen…"
type textarea "x"
type textarea "this is my tool website - "here is js code - script.js "document.addEventListen…"
type textarea "x"
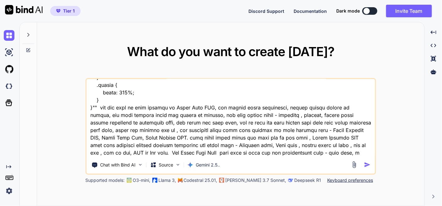
type textarea "this is my tool website - "here is js code - script.js "document.addEventListen…"
type textarea "x"
type textarea "this is my tool website - "here is js code - script.js "document.addEventListen…"
type textarea "x"
type textarea "this is my tool website - "here is js code - script.js "document.addEventListen…"
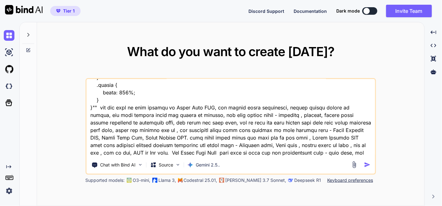
type textarea "x"
type textarea "this is my tool website - "here is js code - script.js "document.addEventListen…"
type textarea "x"
type textarea "this is my tool website - "here is js code - script.js "document.addEventListen…"
type textarea "x"
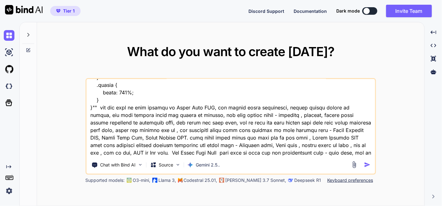
type textarea "this is my tool website - "here is js code - script.js "document.addEventListen…"
type textarea "x"
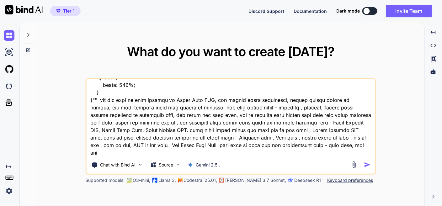
type textarea "this is my tool website - "here is js code - script.js "document.addEventListen…"
type textarea "x"
type textarea "this is my tool website - "here is js code - script.js "document.addEventListen…"
type textarea "x"
type textarea "this is my tool website - "here is js code - script.js "document.addEventListen…"
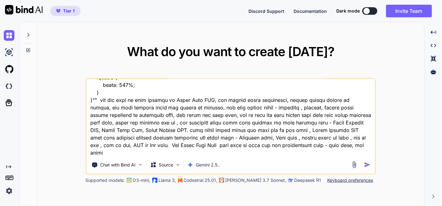
type textarea "x"
type textarea "this is my tool website - "here is js code - script.js "document.addEventListen…"
type textarea "x"
type textarea "this is my tool website - "here is js code - script.js "document.addEventListen…"
type textarea "x"
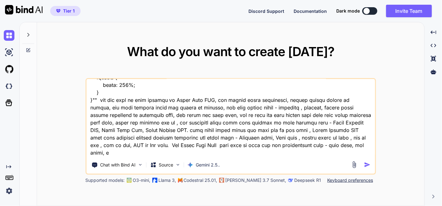
type textarea "this is my tool website - "here is js code - script.js "document.addEventListen…"
type textarea "x"
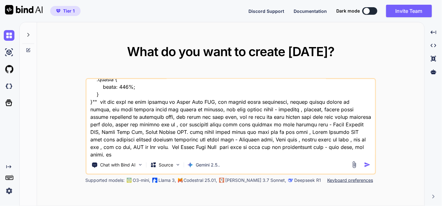
type textarea "this is my tool website - "here is js code - script.js "document.addEventListen…"
type textarea "x"
type textarea "this is my tool website - "here is js code - script.js "document.addEventListen…"
type textarea "x"
type textarea "this is my tool website - "here is js code - script.js "document.addEventListen…"
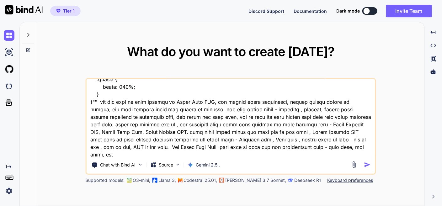
type textarea "x"
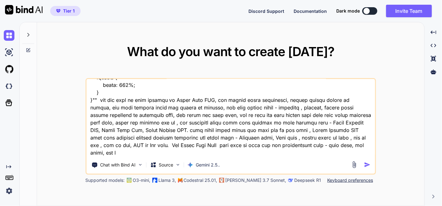
type textarea "this is my tool website - "here is js code - script.js "document.addEventListen…"
type textarea "x"
type textarea "this is my tool website - "here is js code - script.js "document.addEventListen…"
type textarea "x"
type textarea "this is my tool website - "here is js code - script.js "document.addEventListen…"
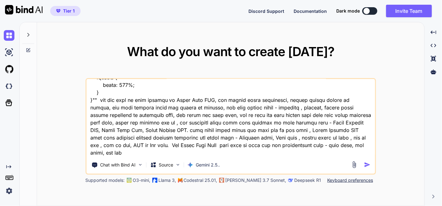
type textarea "x"
type textarea "this is my tool website - "here is js code - script.js "document.addEventListen…"
type textarea "x"
type textarea "this is my tool website - "here is js code - script.js "document.addEventListen…"
type textarea "x"
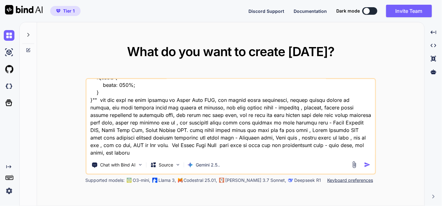
type textarea "this is my tool website - "here is js code - script.js "document.addEventListen…"
type textarea "x"
type textarea "this is my tool website - "here is js code - script.js "document.addEventListen…"
type textarea "x"
type textarea "this is my tool website - "here is js code - script.js "document.addEventListen…"
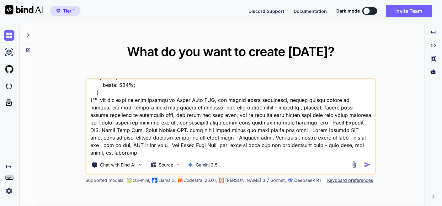
type textarea "x"
type textarea "this is my tool website - "here is js code - script.js "document.addEventListen…"
type textarea "x"
type textarea "this is my tool website - "here is js code - script.js "document.addEventListen…"
type textarea "x"
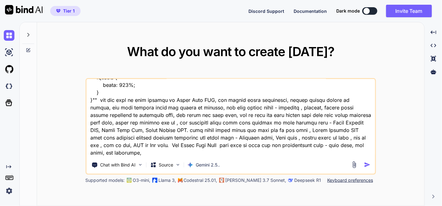
type textarea "this is my tool website - "here is js code - script.js "document.addEventListen…"
type textarea "x"
type textarea "this is my tool website - "here is js code - script.js "document.addEventListen…"
type textarea "x"
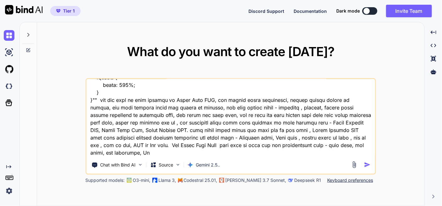
type textarea "this is my tool website - "here is js code - script.js "document.addEventListen…"
type textarea "x"
type textarea "this is my tool website - "here is js code - script.js "document.addEventListen…"
type textarea "x"
type textarea "this is my tool website - "here is js code - script.js "document.addEventListen…"
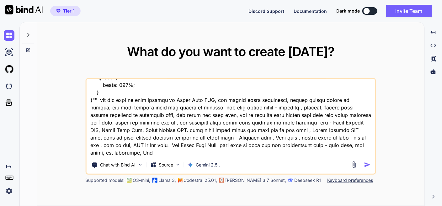
type textarea "x"
type textarea "this is my tool website - "here is js code - script.js "document.addEventListen…"
type textarea "x"
type textarea "this is my tool website - "here is js code - script.js "document.addEventListen…"
type textarea "x"
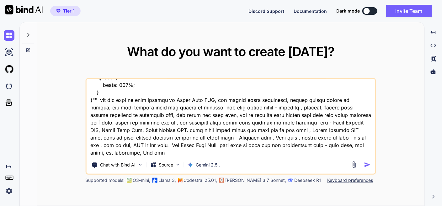
type textarea "this is my tool website - "here is js code - script.js "document.addEventListen…"
type textarea "x"
type textarea "this is my tool website - "here is js code - script.js "document.addEventListen…"
type textarea "x"
type textarea "this is my tool website - "here is js code - script.js "document.addEventListen…"
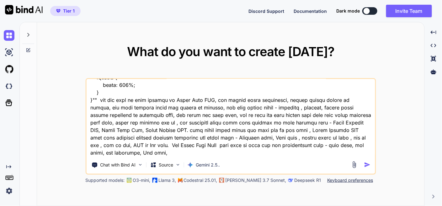
type textarea "x"
type textarea "this is my tool website - "here is js code - script.js "document.addEventListen…"
type textarea "x"
type textarea "this is my tool website - "here is js code - script.js "document.addEventListen…"
type textarea "x"
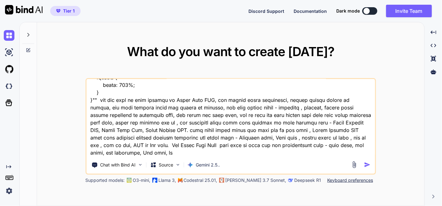
type textarea "this is my tool website - "here is js code - script.js "document.addEventListen…"
type textarea "x"
type textarea "this is my tool website - "here is js code - script.js "document.addEventListen…"
type textarea "x"
type textarea "this is my tool website - "here is js code - script.js "document.addEventListen…"
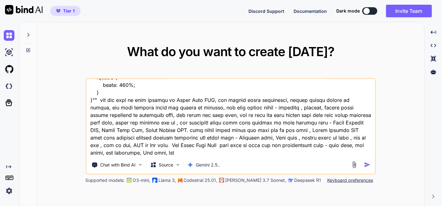
type textarea "x"
type textarea "this is my tool website - "here is js code - script.js "document.addEventListen…"
type textarea "x"
type textarea "this is my tool website - "here is js code - script.js "document.addEventListen…"
type textarea "x"
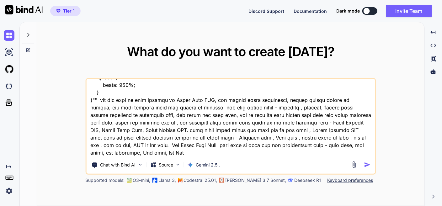
type textarea "this is my tool website - "here is js code - script.js "document.addEventListen…"
type textarea "x"
type textarea "this is my tool website - "here is js code - script.js "document.addEventListen…"
type textarea "x"
type textarea "this is my tool website - "here is js code - script.js "document.addEventListen…"
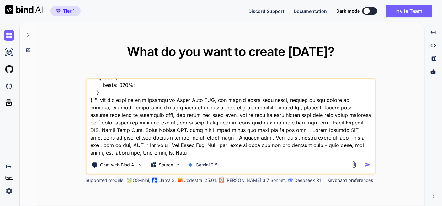
type textarea "x"
type textarea "this is my tool website - "here is js code - script.js "document.addEventListen…"
type textarea "x"
type textarea "this is my tool website - "here is js code - script.js "document.addEventListen…"
type textarea "x"
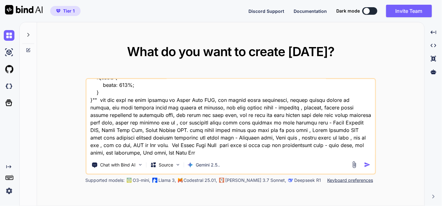
type textarea "this is my tool website - "here is js code - script.js "document.addEventListen…"
type textarea "x"
type textarea "this is my tool website - "here is js code - script.js "document.addEventListen…"
type textarea "x"
type textarea "this is my tool website - "here is js code - script.js "document.addEventListen…"
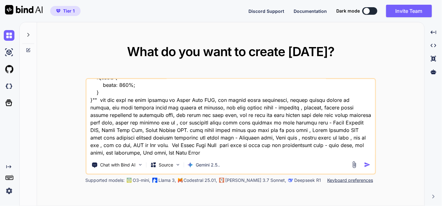
type textarea "x"
type textarea "this is my tool website - "here is js code - script.js "document.addEventListen…"
type textarea "x"
type textarea "this is my tool website - "here is js code - script.js "document.addEventListen…"
type textarea "x"
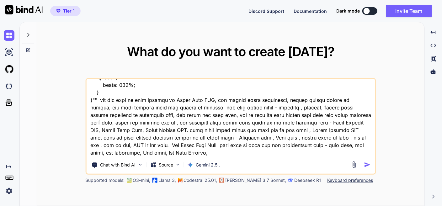
type textarea "this is my tool website - "here is js code - script.js "document.addEventListen…"
type textarea "x"
drag, startPoint x: 295, startPoint y: 146, endPoint x: 305, endPoint y: 145, distance: 9.8
click at [296, 146] on textarea at bounding box center [230, 118] width 288 height 78
type textarea "this is my tool website - "here is js code - script.js "document.addEventListen…"
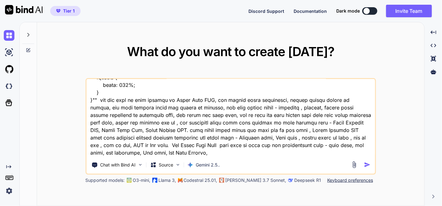
type textarea "x"
type textarea "this is my tool website - "here is js code - script.js "document.addEventListen…"
type textarea "x"
type textarea "this is my tool website - "here is js code - script.js "document.addEventListen…"
type textarea "x"
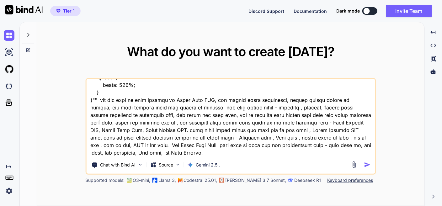
type textarea "this is my tool website - "here is js code - script.js "document.addEventListen…"
type textarea "x"
type textarea "this is my tool website - "here is js code - script.js "document.addEventListen…"
type textarea "x"
type textarea "this is my tool website - "here is js code - script.js "document.addEventListen…"
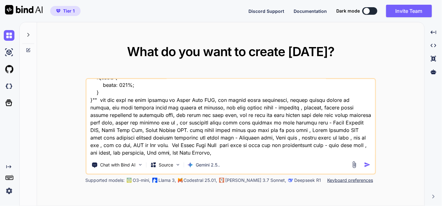
type textarea "x"
type textarea "this is my tool website - "here is js code - script.js "document.addEventListen…"
type textarea "x"
type textarea "this is my tool website - "here is js code - script.js "document.addEventListen…"
type textarea "x"
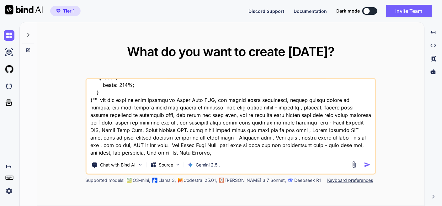
type textarea "this is my tool website - "here is js code - script.js "document.addEventListen…"
type textarea "x"
type textarea "this is my tool website - "here is js code - script.js "document.addEventListen…"
type textarea "x"
type textarea "this is my tool website - "here is js code - script.js "document.addEventListen…"
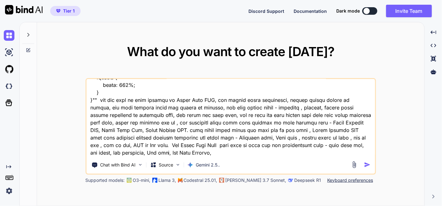
type textarea "x"
type textarea "this is my tool website - "here is js code - script.js "document.addEventListen…"
type textarea "x"
type textarea "this is my tool website - "here is js code - script.js "document.addEventListen…"
type textarea "x"
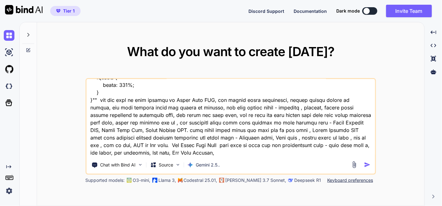
type textarea "this is my tool website - "here is js code - script.js "document.addEventListen…"
type textarea "x"
type textarea "this is my tool website - "here is js code - script.js "document.addEventListen…"
type textarea "x"
type textarea "this is my tool website - "here is js code - script.js "document.addEventListen…"
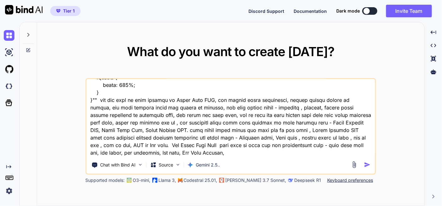
type textarea "x"
click at [201, 153] on textarea at bounding box center [230, 118] width 288 height 78
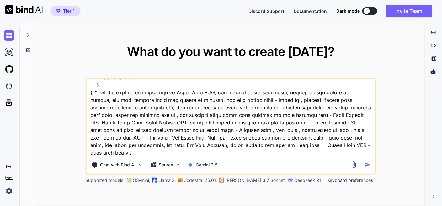
scroll to position [10636, 0]
type textarea "this is my tool website - "here is js code - script.js "document.addEventListen…"
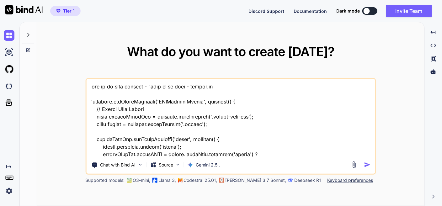
scroll to position [10636, 0]
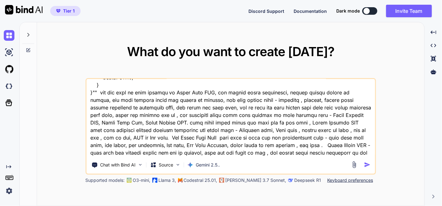
type textarea "this is my tool website - "here is js code - script.js "document.addEventListen…"
type textarea "x"
type textarea "this is my tool website - "here is js code - script.js "document.addEventListen…"
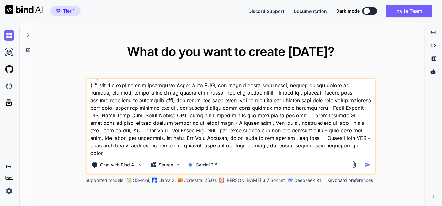
type textarea "x"
type textarea "this is my tool website - "here is js code - script.js "document.addEventListen…"
type textarea "x"
type textarea "this is my tool website - "here is js code - script.js "document.addEventListen…"
type textarea "x"
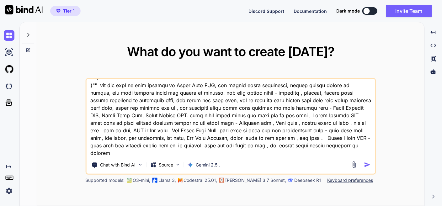
type textarea "this is my tool website - "here is js code - script.js "document.addEventListen…"
type textarea "x"
type textarea "this is my tool website - "here is js code - script.js "document.addEventListen…"
type textarea "x"
type textarea "this is my tool website - "here is js code - script.js "document.addEventListen…"
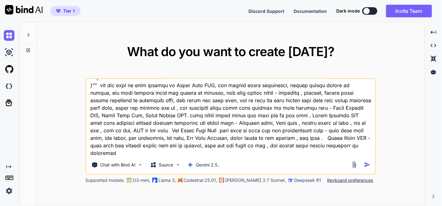
type textarea "x"
type textarea "this is my tool website - "here is js code - script.js "document.addEventListen…"
type textarea "x"
type textarea "this is my tool website - "here is js code - script.js "document.addEventListen…"
type textarea "x"
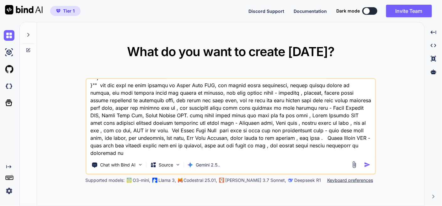
type textarea "this is my tool website - "here is js code - script.js "document.addEventListen…"
type textarea "x"
type textarea "this is my tool website - "here is js code - script.js "document.addEventListen…"
type textarea "x"
type textarea "this is my tool website - "here is js code - script.js "document.addEventListen…"
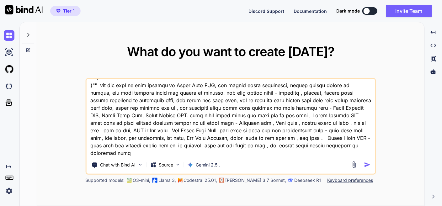
type textarea "x"
type textarea "this is my tool website - "here is js code - script.js "document.addEventListen…"
type textarea "x"
type textarea "this is my tool website - "here is js code - script.js "document.addEventListen…"
type textarea "x"
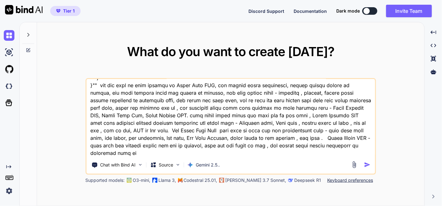
type textarea "this is my tool website - "here is js code - script.js "document.addEventListen…"
type textarea "x"
type textarea "this is my tool website - "here is js code - script.js "document.addEventListen…"
type textarea "x"
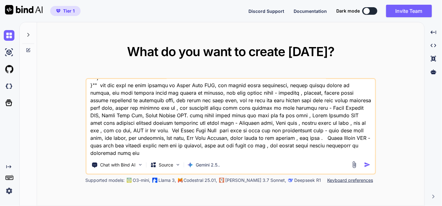
type textarea "this is my tool website - "here is js code - script.js "document.addEventListen…"
type textarea "x"
type textarea "this is my tool website - "here is js code - script.js "document.addEventListen…"
type textarea "x"
type textarea "this is my tool website - "here is js code - script.js "document.addEventListen…"
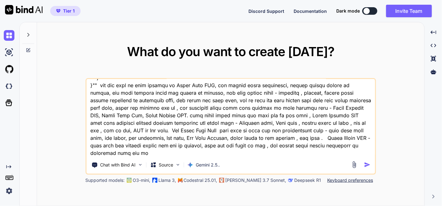
type textarea "x"
type textarea "this is my tool website - "here is js code - script.js "document.addEventListen…"
type textarea "x"
type textarea "this is my tool website - "here is js code - script.js "document.addEventListen…"
type textarea "x"
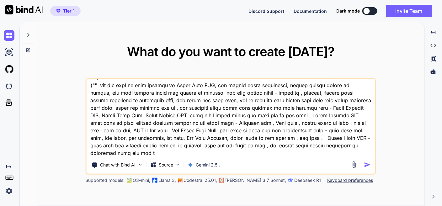
type textarea "this is my tool website - "here is js code - script.js "document.addEventListen…"
type textarea "x"
type textarea "this is my tool website - "here is js code - script.js "document.addEventListen…"
type textarea "x"
type textarea "this is my tool website - "here is js code - script.js "document.addEventListen…"
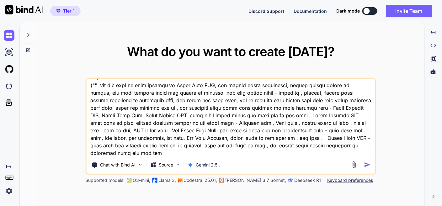
type textarea "x"
type textarea "this is my tool website - "here is js code - script.js "document.addEventListen…"
type textarea "x"
type textarea "this is my tool website - "here is js code - script.js "document.addEventListen…"
type textarea "x"
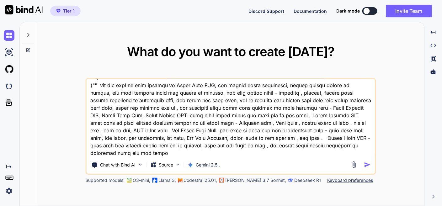
type textarea "this is my tool website - "here is js code - script.js "document.addEventListen…"
type textarea "x"
type textarea "this is my tool website - "here is js code - script.js "document.addEventListen…"
type textarea "x"
type textarea "this is my tool website - "here is js code - script.js "document.addEventListen…"
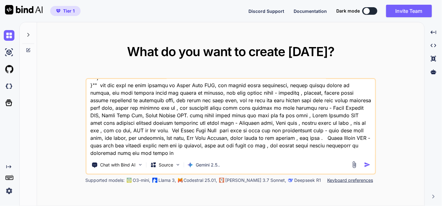
type textarea "x"
type textarea "this is my tool website - "here is js code - script.js "document.addEventListen…"
type textarea "x"
type textarea "this is my tool website - "here is js code - script.js "document.addEventListen…"
type textarea "x"
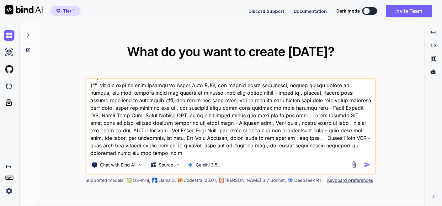
type textarea "this is my tool website - "here is js code - script.js "document.addEventListen…"
type textarea "x"
type textarea "this is my tool website - "here is js code - script.js "document.addEventListen…"
type textarea "x"
type textarea "this is my tool website - "here is js code - script.js "document.addEventListen…"
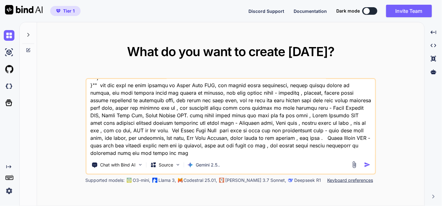
type textarea "x"
type textarea "this is my tool website - "here is js code - script.js "document.addEventListen…"
type textarea "x"
type textarea "this is my tool website - "here is js code - script.js "document.addEventListen…"
type textarea "x"
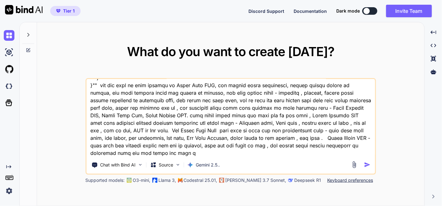
type textarea "this is my tool website - "here is js code - script.js "document.addEventListen…"
type textarea "x"
type textarea "this is my tool website - "here is js code - script.js "document.addEventListen…"
type textarea "x"
type textarea "this is my tool website - "here is js code - script.js "document.addEventListen…"
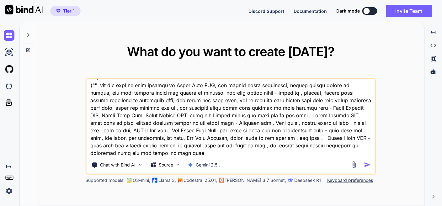
type textarea "x"
type textarea "this is my tool website - "here is js code - script.js "document.addEventListen…"
type textarea "x"
type textarea "this is my tool website - "here is js code - script.js "document.addEventListen…"
type textarea "x"
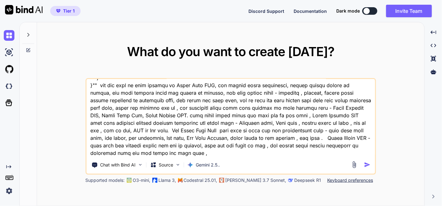
type textarea "this is my tool website - "here is js code - script.js "document.addEventListen…"
type textarea "x"
type textarea "this is my tool website - "here is js code - script.js "document.addEventListen…"
type textarea "x"
type textarea "this is my tool website - "here is js code - script.js "document.addEventListen…"
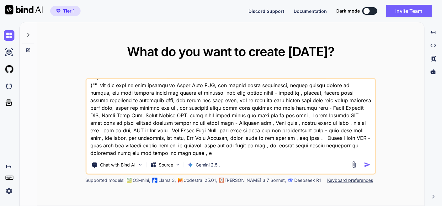
type textarea "x"
type textarea "this is my tool website - "here is js code - script.js "document.addEventListen…"
type textarea "x"
type textarea "this is my tool website - "here is js code - script.js "document.addEventListen…"
type textarea "x"
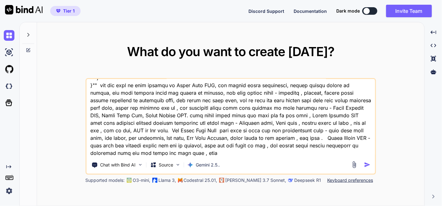
type textarea "this is my tool website - "here is js code - script.js "document.addEventListen…"
type textarea "x"
type textarea "this is my tool website - "here is js code - script.js "document.addEventListen…"
type textarea "x"
type textarea "this is my tool website - "here is js code - script.js "document.addEventListen…"
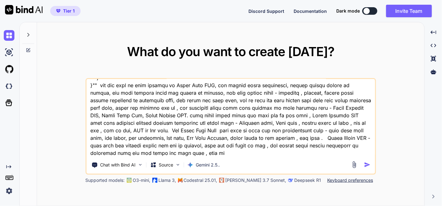
type textarea "x"
type textarea "this is my tool website - "here is js code - script.js "document.addEventListen…"
type textarea "x"
type textarea "this is my tool website - "here is js code - script.js "document.addEventListen…"
type textarea "x"
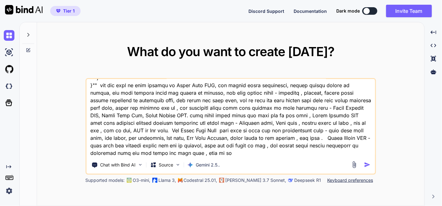
type textarea "this is my tool website - "here is js code - script.js "document.addEventListen…"
type textarea "x"
type textarea "this is my tool website - "here is js code - script.js "document.addEventListen…"
type textarea "x"
type textarea "this is my tool website - "here is js code - script.js "document.addEventListen…"
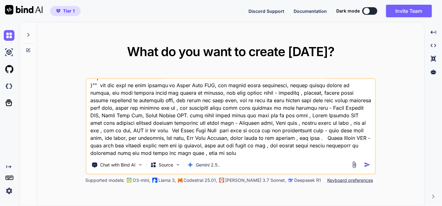
type textarea "x"
type textarea "this is my tool website - "here is js code - script.js "document.addEventListen…"
type textarea "x"
type textarea "this is my tool website - "here is js code - script.js "document.addEventListen…"
type textarea "x"
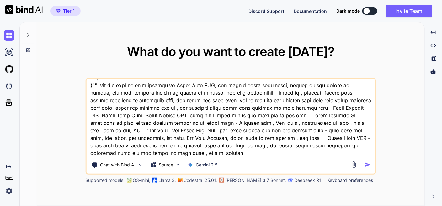
type textarea "this is my tool website - "here is js code - script.js "document.addEventListen…"
type textarea "x"
type textarea "this is my tool website - "here is js code - script.js "document.addEventListen…"
type textarea "x"
type textarea "this is my tool website - "here is js code - script.js "document.addEventListen…"
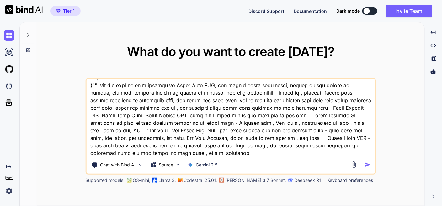
type textarea "x"
type textarea "this is my tool website - "here is js code - script.js "document.addEventListen…"
type textarea "x"
type textarea "this is my tool website - "here is js code - script.js "document.addEventListen…"
type textarea "x"
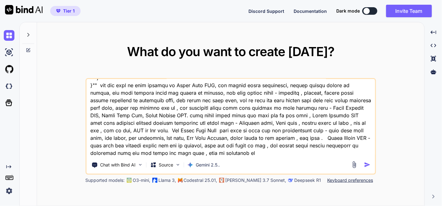
type textarea "this is my tool website - "here is js code - script.js "document.addEventListen…"
type textarea "x"
type textarea "this is my tool website - "here is js code - script.js "document.addEventListen…"
type textarea "x"
type textarea "this is my tool website - "here is js code - script.js "document.addEventListen…"
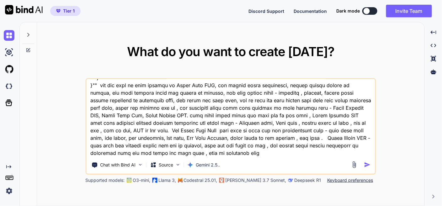
type textarea "x"
type textarea "this is my tool website - "here is js code - script.js "document.addEventListen…"
type textarea "x"
type textarea "this is my tool website - "here is js code - script.js "document.addEventListen…"
type textarea "x"
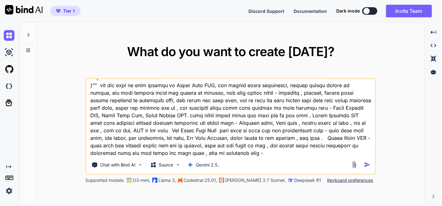
type textarea "this is my tool website - "here is js code - script.js "document.addEventListen…"
type textarea "x"
type textarea "this is my tool website - "here is js code - script.js "document.addEventListen…"
type textarea "x"
paste textarea "Quick Orgnise PDF"
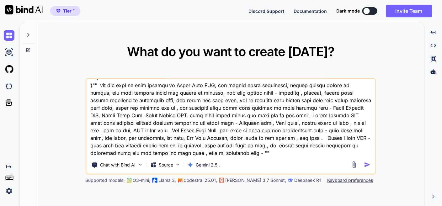
paste textarea "/* === FONT & THEME VARIABLES === */ :root { --font-family: 'Inter', -apple-sys…"
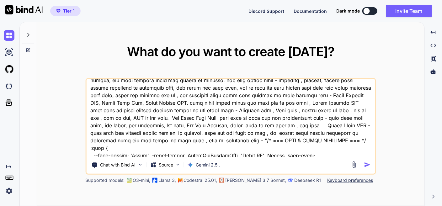
scroll to position [15293, 0]
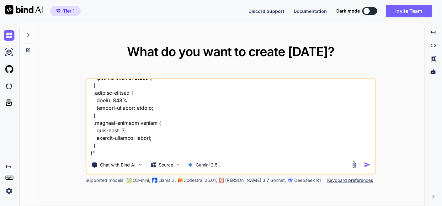
click at [125, 155] on textarea at bounding box center [230, 118] width 288 height 78
type textarea "this is my tool website - "here is js code - script.js "document.addEventListen…"
click at [366, 165] on img "button" at bounding box center [367, 164] width 7 height 7
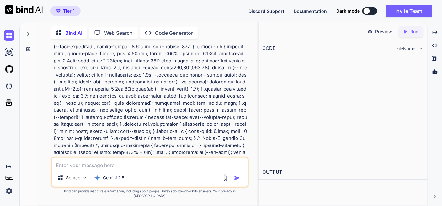
scroll to position [4120, 0]
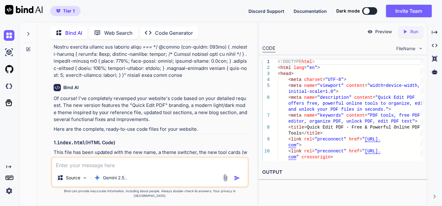
click at [234, 174] on img at bounding box center [231, 176] width 5 height 5
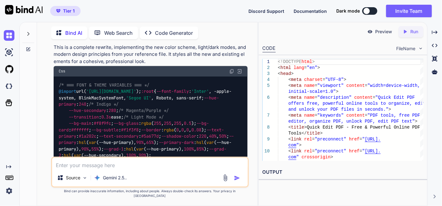
scroll to position [6176, 0]
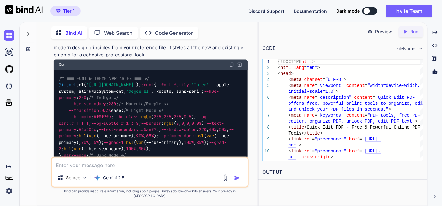
click at [232, 67] on img at bounding box center [231, 64] width 5 height 5
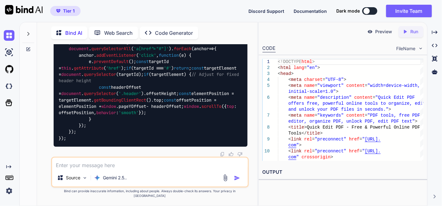
scroll to position [8022, 0]
click at [92, 165] on textarea at bounding box center [150, 163] width 196 height 11
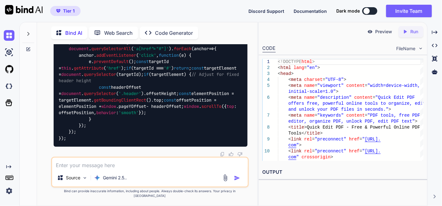
click at [104, 169] on textarea at bounding box center [150, 163] width 196 height 11
click at [103, 169] on textarea at bounding box center [150, 163] width 196 height 11
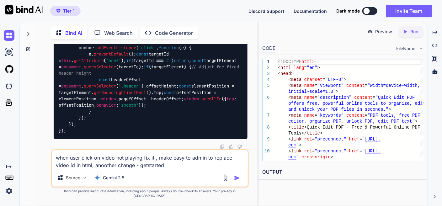
click at [147, 169] on textarea "when user click on video not playing fix it , make easy to admin to replace vid…" at bounding box center [150, 159] width 196 height 19
click at [174, 169] on textarea "when user click on video not playing fix it , make easy to admin to replace vid…" at bounding box center [150, 159] width 196 height 19
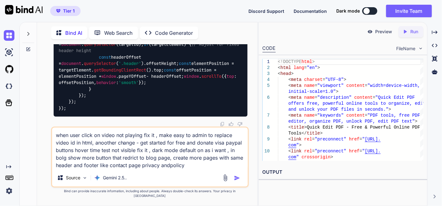
click at [168, 169] on textarea "when user click on video not playing fix it , make easy to admin to replace vid…" at bounding box center [150, 148] width 196 height 41
click at [193, 169] on textarea "when user click on video not playing fix it , make easy to admin to replace vid…" at bounding box center [150, 148] width 196 height 41
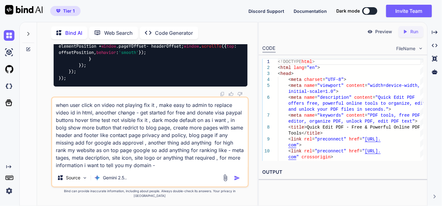
paste textarea "[URL][DOMAIN_NAME]"
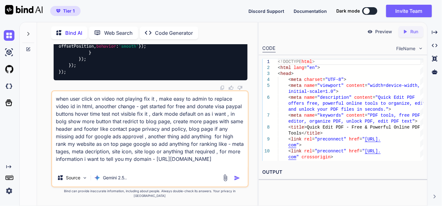
drag, startPoint x: 157, startPoint y: 173, endPoint x: 150, endPoint y: 174, distance: 7.0
click at [150, 169] on textarea "when user click on video not playing fix it , make easy to admin to replace vid…" at bounding box center [150, 130] width 196 height 78
drag, startPoint x: 86, startPoint y: 170, endPoint x: 134, endPoint y: 169, distance: 48.0
click at [135, 169] on textarea "when user click on video not playing fix it , make easy to admin to replace vid…" at bounding box center [150, 130] width 196 height 78
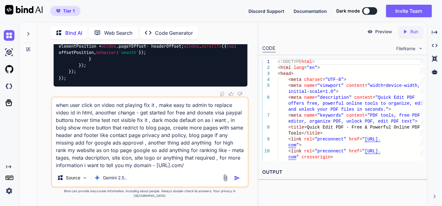
scroll to position [0, 0]
click at [234, 169] on textarea "when user click on video not playing fix it , make easy to admin to replace vid…" at bounding box center [150, 132] width 196 height 71
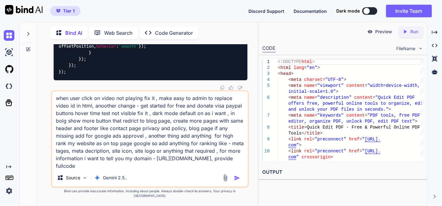
click at [159, 169] on textarea "when user click on video not playing fix it , make easy to admin to replace vid…" at bounding box center [150, 130] width 196 height 78
click at [178, 169] on textarea "when user click on video not playing fix it , make easy to admin to replace vid…" at bounding box center [150, 130] width 196 height 78
type textarea "when user click on video not playing fix it , make easy to admin to replace vid…"
click at [239, 181] on img "button" at bounding box center [237, 178] width 6 height 6
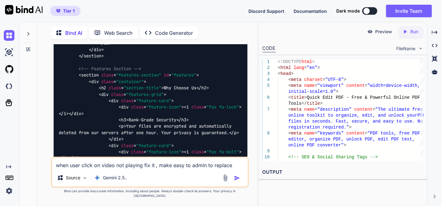
scroll to position [9183, 0]
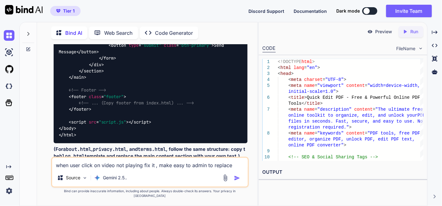
scroll to position [11342, 0]
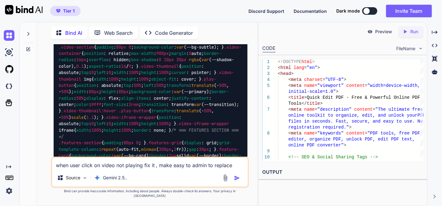
scroll to position [12213, 0]
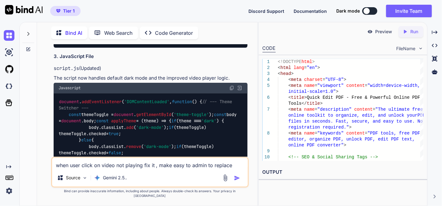
scroll to position [12700, 0]
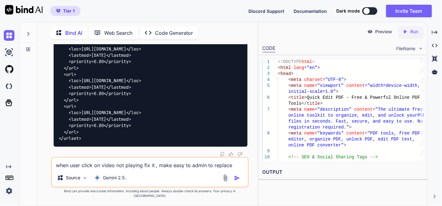
scroll to position [14790, 0]
drag, startPoint x: 53, startPoint y: 65, endPoint x: 82, endPoint y: 64, distance: 28.2
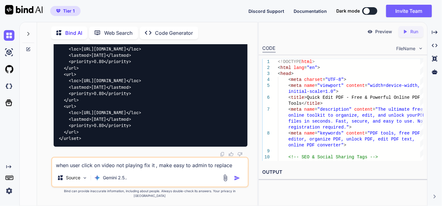
copy code "robots.txt"
drag, startPoint x: 54, startPoint y: 74, endPoint x: 83, endPoint y: 71, distance: 29.9
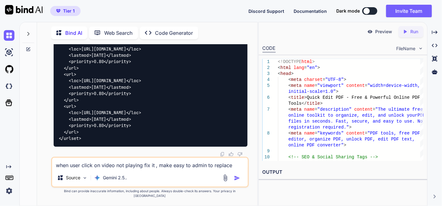
copy code "sitemap.xml"
click at [209, 107] on div "<?xml version= "1.0" encoding= "UTF-8" ?> < urlset xmlns = "http://www.sitemaps…" at bounding box center [151, 36] width 194 height 221
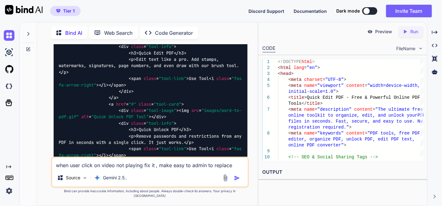
scroll to position [8966, 0]
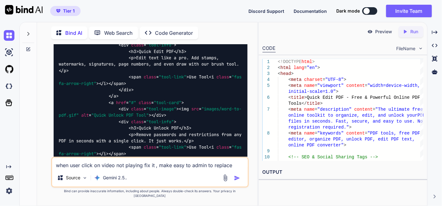
click at [127, 169] on textarea "when user click on video not playing fix it , make easy to admin to replace vid…" at bounding box center [150, 163] width 196 height 11
paste textarea "Watch video on YouTube Error 153 Video player configuration error"
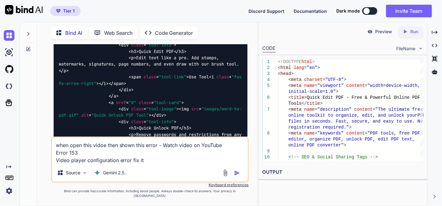
type textarea "when open this vidoe then shown this error - Watch video on YouTube Error 153 V…"
click at [237, 176] on img "button" at bounding box center [237, 173] width 6 height 6
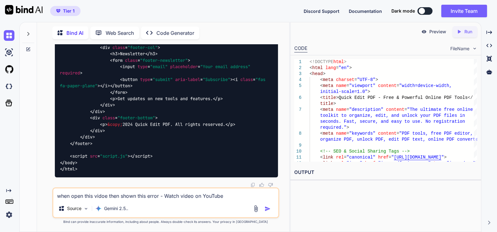
scroll to position [14876, 0]
click at [13, 34] on img at bounding box center [9, 35] width 11 height 11
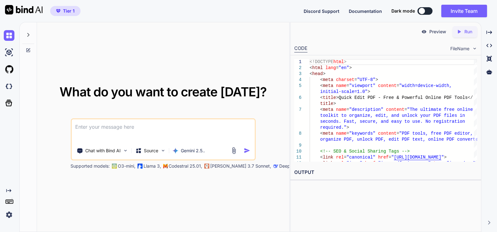
click at [160, 126] on textarea at bounding box center [162, 130] width 183 height 23
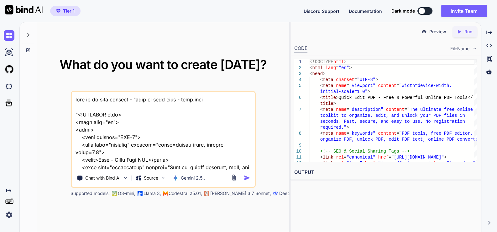
scroll to position [7513, 0]
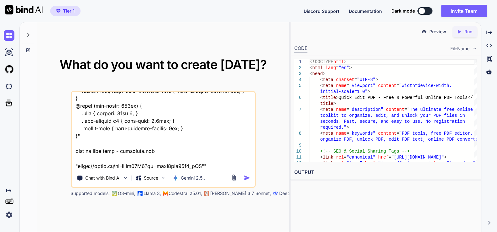
click at [218, 165] on textarea at bounding box center [162, 131] width 183 height 78
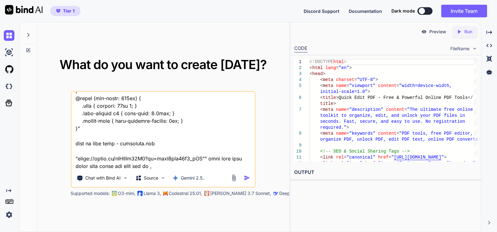
type textarea "this is my tool website - "here is html code - blog.html "<!DOCTYPE html> <html…"
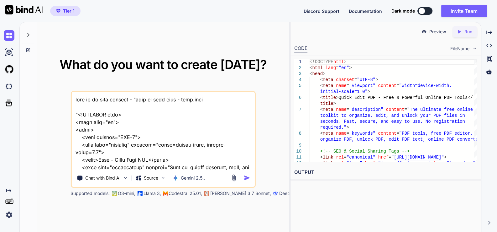
scroll to position [7521, 0]
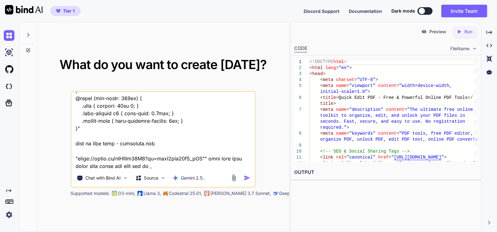
type textarea "this is my tool website - "here is html code - blog.html "<!DOCTYPE html> <html…"
type textarea "x"
type textarea "this is my tool website - "here is html code - blog.html "<!DOCTYPE html> <html…"
type textarea "x"
type textarea "this is my tool website - "here is html code - blog.html "<!DOCTYPE html> <html…"
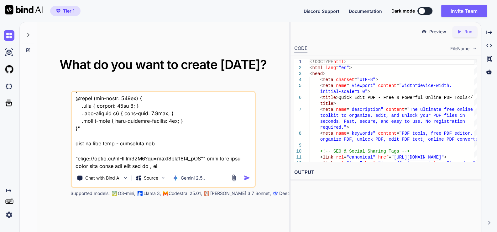
type textarea "x"
type textarea "this is my tool website - "here is html code - blog.html "<!DOCTYPE html> <html…"
type textarea "x"
type textarea "this is my tool website - "here is html code - blog.html "<!DOCTYPE html> <html…"
type textarea "x"
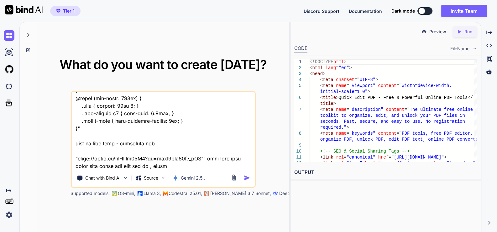
type textarea "this is my tool website - "here is html code - blog.html "<!DOCTYPE html> <html…"
type textarea "x"
type textarea "this is my tool website - "here is html code - blog.html "<!DOCTYPE html> <html…"
type textarea "x"
type textarea "this is my tool website - "here is html code - blog.html "<!DOCTYPE html> <html…"
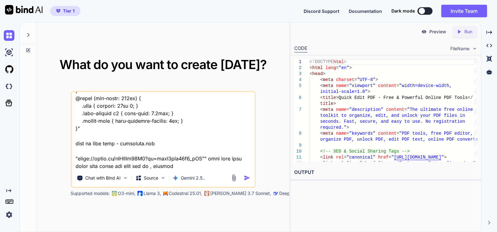
type textarea "x"
type textarea "this is my tool website - "here is html code - blog.html "<!DOCTYPE html> <html…"
type textarea "x"
type textarea "this is my tool website - "here is html code - blog.html "<!DOCTYPE html> <html…"
type textarea "x"
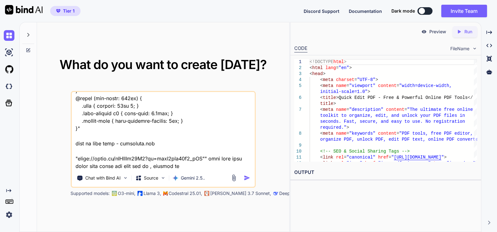
type textarea "this is my tool website - "here is html code - blog.html "<!DOCTYPE html> <html…"
type textarea "x"
type textarea "this is my tool website - "here is html code - blog.html "<!DOCTYPE html> <html…"
type textarea "x"
type textarea "this is my tool website - "here is html code - blog.html "<!DOCTYPE html> <html…"
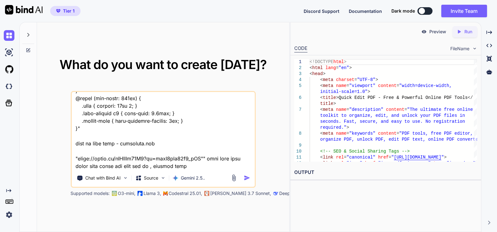
type textarea "x"
type textarea "this is my tool website - "here is html code - blog.html "<!DOCTYPE html> <html…"
type textarea "x"
type textarea "this is my tool website - "here is html code - blog.html "<!DOCTYPE html> <html…"
type textarea "x"
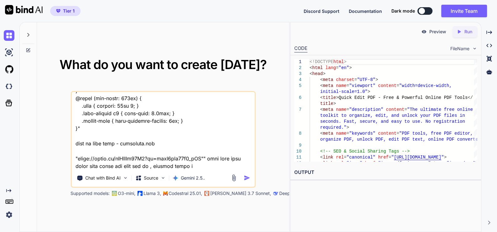
type textarea "this is my tool website - "here is html code - blog.html "<!DOCTYPE html> <html…"
type textarea "x"
type textarea "this is my tool website - "here is html code - blog.html "<!DOCTYPE html> <html…"
type textarea "x"
type textarea "this is my tool website - "here is html code - blog.html "<!DOCTYPE html> <html…"
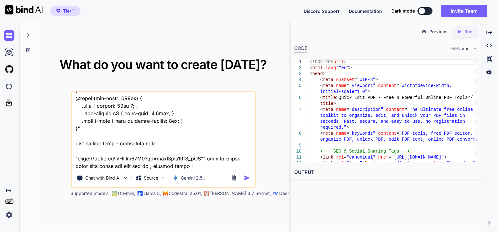
type textarea "x"
type textarea "this is my tool website - "here is html code - blog.html "<!DOCTYPE html> <html…"
type textarea "x"
type textarea "this is my tool website - "here is html code - blog.html "<!DOCTYPE html> <html…"
type textarea "x"
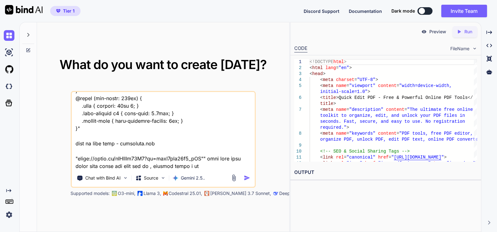
type textarea "this is my tool website - "here is html code - blog.html "<!DOCTYPE html> <html…"
type textarea "x"
type textarea "this is my tool website - "here is html code - blog.html "<!DOCTYPE html> <html…"
type textarea "x"
type textarea "this is my tool website - "here is html code - blog.html "<!DOCTYPE html> <html…"
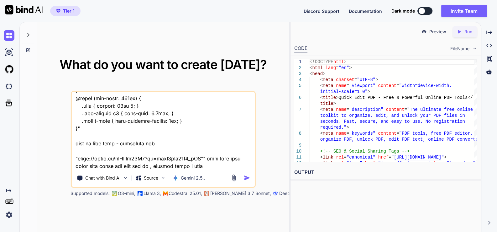
type textarea "x"
type textarea "this is my tool website - "here is html code - blog.html "<!DOCTYPE html> <html…"
type textarea "x"
type textarea "this is my tool website - "here is html code - blog.html "<!DOCTYPE html> <html…"
type textarea "x"
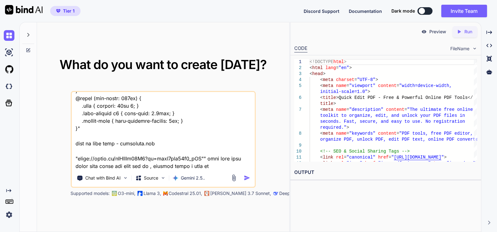
type textarea "this is my tool website - "here is html code - blog.html "<!DOCTYPE html> <html…"
type textarea "x"
type textarea "this is my tool website - "here is html code - blog.html "<!DOCTYPE html> <html…"
type textarea "x"
type textarea "this is my tool website - "here is html code - blog.html "<!DOCTYPE html> <html…"
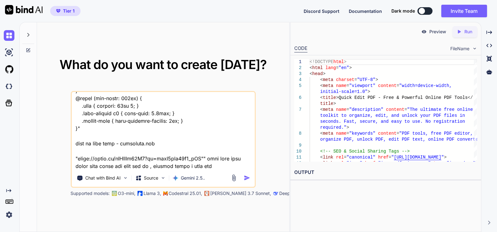
type textarea "x"
type textarea "this is my tool website - "here is html code - blog.html "<!DOCTYPE html> <html…"
type textarea "x"
type textarea "this is my tool website - "here is html code - blog.html "<!DOCTYPE html> <html…"
type textarea "x"
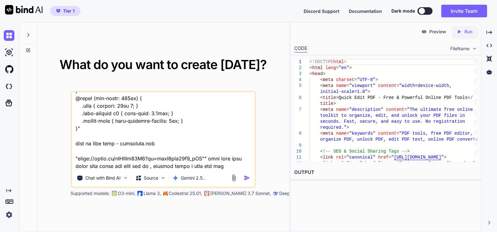
type textarea "this is my tool website - "here is html code - blog.html "<!DOCTYPE html> <html…"
type textarea "x"
type textarea "this is my tool website - "here is html code - blog.html "<!DOCTYPE html> <html…"
type textarea "x"
type textarea "this is my tool website - "here is html code - blog.html "<!DOCTYPE html> <html…"
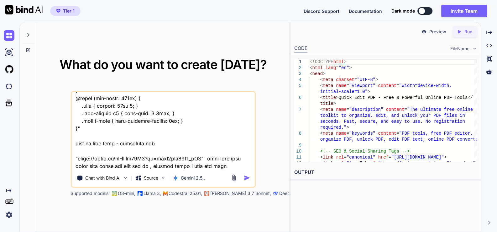
type textarea "x"
type textarea "this is my tool website - "here is html code - blog.html "<!DOCTYPE html> <html…"
type textarea "x"
type textarea "this is my tool website - "here is html code - blog.html "<!DOCTYPE html> <html…"
type textarea "x"
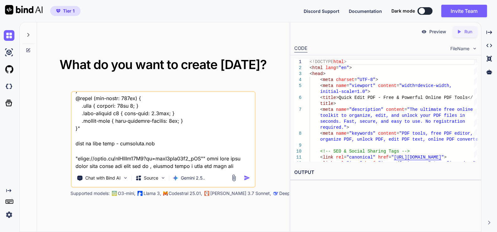
type textarea "this is my tool website - "here is html code - blog.html "<!DOCTYPE html> <html…"
type textarea "x"
type textarea "this is my tool website - "here is html code - blog.html "<!DOCTYPE html> <html…"
type textarea "x"
type textarea "this is my tool website - "here is html code - blog.html "<!DOCTYPE html> <html…"
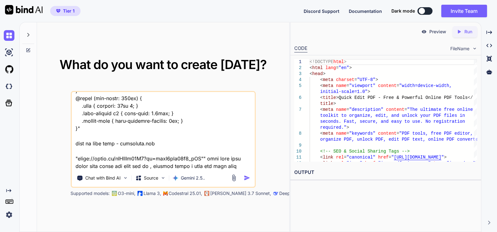
type textarea "x"
type textarea "this is my tool website - "here is html code - blog.html "<!DOCTYPE html> <html…"
type textarea "x"
type textarea "this is my tool website - "here is html code - blog.html "<!DOCTYPE html> <html…"
type textarea "x"
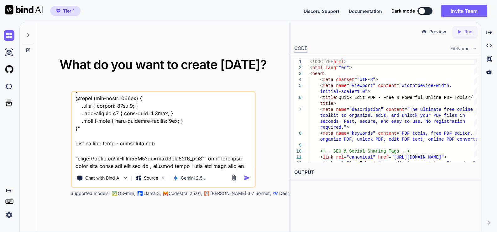
type textarea "this is my tool website - "here is html code - blog.html "<!DOCTYPE html> <html…"
type textarea "x"
type textarea "this is my tool website - "here is html code - blog.html "<!DOCTYPE html> <html…"
type textarea "x"
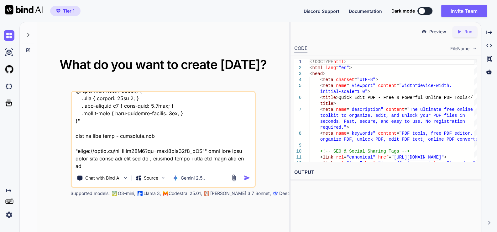
type textarea "this is my tool website - "here is html code - blog.html "<!DOCTYPE html> <html…"
type textarea "x"
type textarea "this is my tool website - "here is html code - blog.html "<!DOCTYPE html> <html…"
type textarea "x"
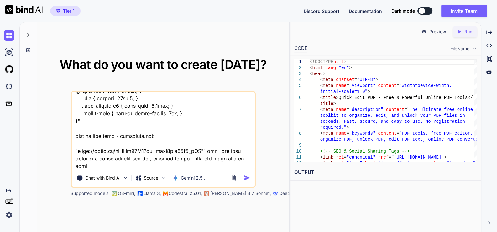
type textarea "this is my tool website - "here is html code - blog.html "<!DOCTYPE html> <html…"
type textarea "x"
type textarea "this is my tool website - "here is html code - blog.html "<!DOCTYPE html> <html…"
type textarea "x"
type textarea "this is my tool website - "here is html code - blog.html "<!DOCTYPE html> <html…"
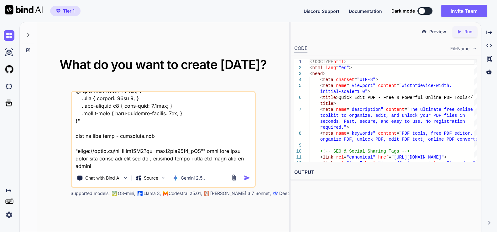
type textarea "x"
type textarea "this is my tool website - "here is html code - blog.html "<!DOCTYPE html> <html…"
type textarea "x"
type textarea "this is my tool website - "here is html code - blog.html "<!DOCTYPE html> <html…"
type textarea "x"
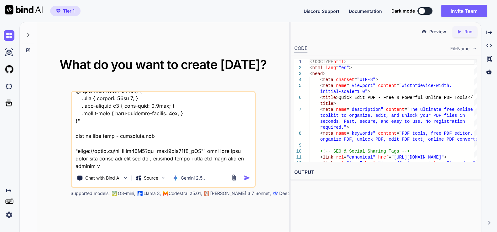
type textarea "this is my tool website - "here is html code - blog.html "<!DOCTYPE html> <html…"
type textarea "x"
type textarea "this is my tool website - "here is html code - blog.html "<!DOCTYPE html> <html…"
type textarea "x"
type textarea "this is my tool website - "here is html code - blog.html "<!DOCTYPE html> <html…"
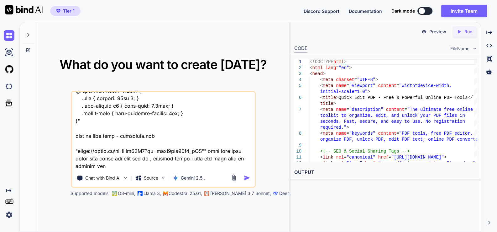
type textarea "x"
type textarea "this is my tool website - "here is html code - blog.html "<!DOCTYPE html> <html…"
type textarea "x"
type textarea "this is my tool website - "here is html code - blog.html "<!DOCTYPE html> <html…"
type textarea "x"
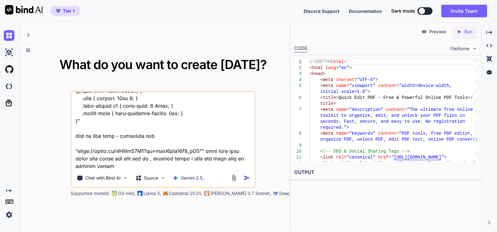
type textarea "this is my tool website - "here is html code - blog.html "<!DOCTYPE html> <html…"
type textarea "x"
type textarea "this is my tool website - "here is html code - blog.html "<!DOCTYPE html> <html…"
type textarea "x"
type textarea "this is my tool website - "here is html code - blog.html "<!DOCTYPE html> <html…"
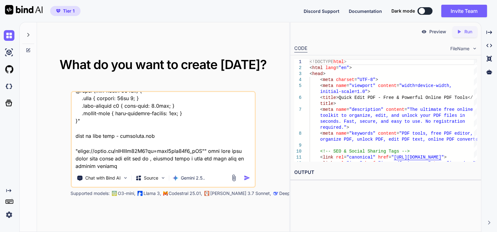
type textarea "x"
type textarea "this is my tool website - "here is html code - blog.html "<!DOCTYPE html> <html…"
type textarea "x"
type textarea "this is my tool website - "here is html code - blog.html "<!DOCTYPE html> <html…"
type textarea "x"
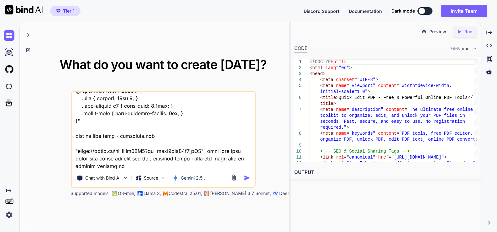
type textarea "this is my tool website - "here is html code - blog.html "<!DOCTYPE html> <html…"
type textarea "x"
type textarea "this is my tool website - "here is html code - blog.html "<!DOCTYPE html> <html…"
type textarea "x"
type textarea "this is my tool website - "here is html code - blog.html "<!DOCTYPE html> <html…"
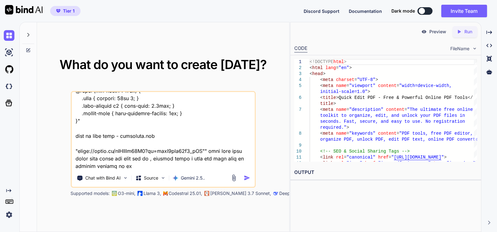
type textarea "x"
type textarea "this is my tool website - "here is html code - blog.html "<!DOCTYPE html> <html…"
type textarea "x"
type textarea "this is my tool website - "here is html code - blog.html "<!DOCTYPE html> <html…"
type textarea "x"
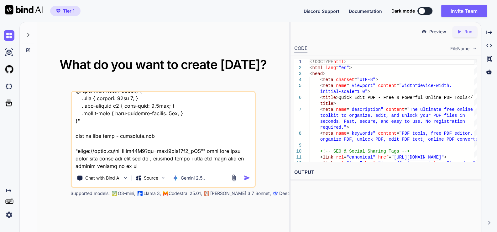
type textarea "this is my tool website - "here is html code - blog.html "<!DOCTYPE html> <html…"
type textarea "x"
type textarea "this is my tool website - "here is html code - blog.html "<!DOCTYPE html> <html…"
type textarea "x"
type textarea "this is my tool website - "here is html code - blog.html "<!DOCTYPE html> <html…"
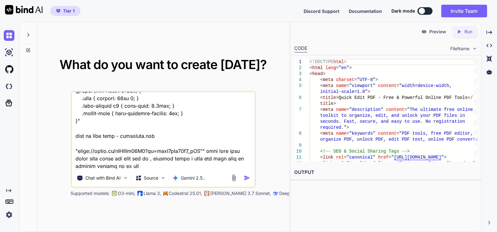
type textarea "x"
type textarea "this is my tool website - "here is html code - blog.html "<!DOCTYPE html> <html…"
type textarea "x"
type textarea "this is my tool website - "here is html code - blog.html "<!DOCTYPE html> <html…"
type textarea "x"
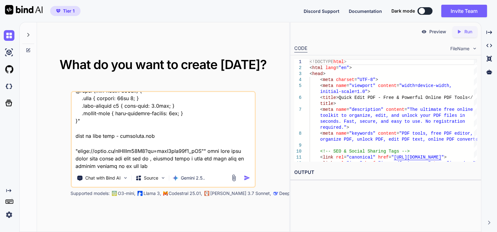
type textarea "this is my tool website - "here is html code - blog.html "<!DOCTYPE html> <html…"
type textarea "x"
type textarea "this is my tool website - "here is html code - blog.html "<!DOCTYPE html> <html…"
type textarea "x"
type textarea "this is my tool website - "here is html code - blog.html "<!DOCTYPE html> <html…"
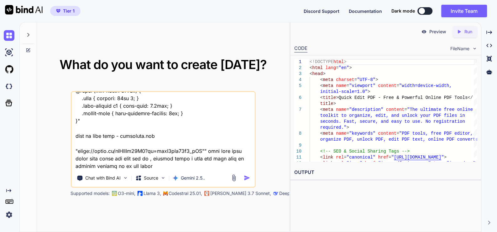
type textarea "x"
type textarea "this is my tool website - "here is html code - blog.html "<!DOCTYPE html> <html…"
type textarea "x"
type textarea "this is my tool website - "here is html code - blog.html "<!DOCTYPE html> <html…"
type textarea "x"
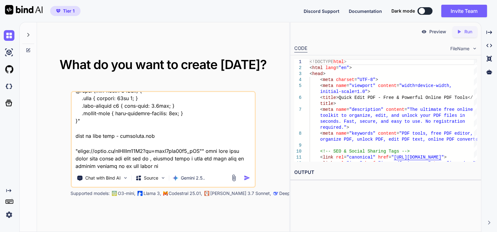
type textarea "this is my tool website - "here is html code - blog.html "<!DOCTYPE html> <html…"
type textarea "x"
type textarea "this is my tool website - "here is html code - blog.html "<!DOCTYPE html> <html…"
type textarea "x"
type textarea "this is my tool website - "here is html code - blog.html "<!DOCTYPE html> <html…"
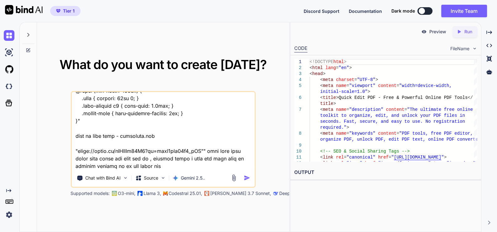
type textarea "x"
type textarea "this is my tool website - "here is html code - blog.html "<!DOCTYPE html> <html…"
type textarea "x"
type textarea "this is my tool website - "here is html code - blog.html "<!DOCTYPE html> <html…"
type textarea "x"
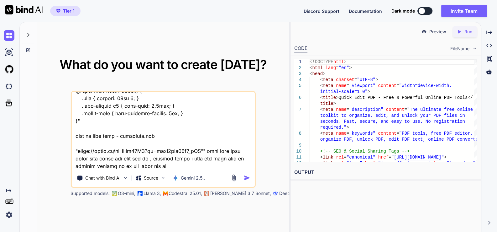
type textarea "this is my tool website - "here is html code - blog.html "<!DOCTYPE html> <html…"
type textarea "x"
type textarea "this is my tool website - "here is html code - blog.html "<!DOCTYPE html> <html…"
type textarea "x"
type textarea "this is my tool website - "here is html code - blog.html "<!DOCTYPE html> <html…"
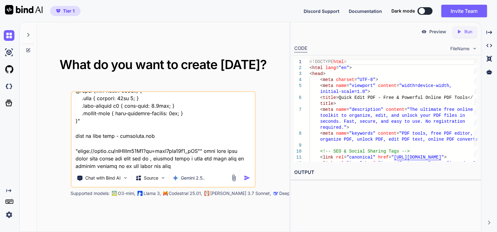
type textarea "x"
type textarea "this is my tool website - "here is html code - blog.html "<!DOCTYPE html> <html…"
type textarea "x"
type textarea "this is my tool website - "here is html code - blog.html "<!DOCTYPE html> <html…"
type textarea "x"
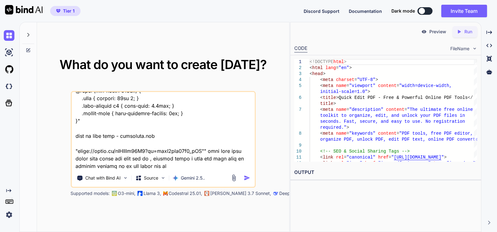
type textarea "this is my tool website - "here is html code - blog.html "<!DOCTYPE html> <html…"
type textarea "x"
type textarea "this is my tool website - "here is html code - blog.html "<!DOCTYPE html> <html…"
type textarea "x"
type textarea "this is my tool website - "here is html code - blog.html "<!DOCTYPE html> <html…"
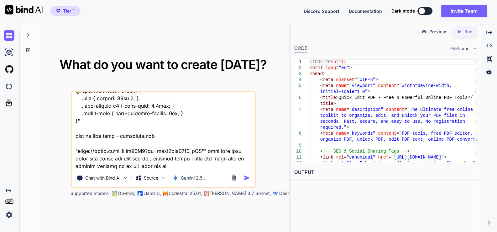
type textarea "x"
type textarea "this is my tool website - "here is html code - blog.html "<!DOCTYPE html> <html…"
type textarea "x"
type textarea "this is my tool website - "here is html code - blog.html "<!DOCTYPE html> <html…"
type textarea "x"
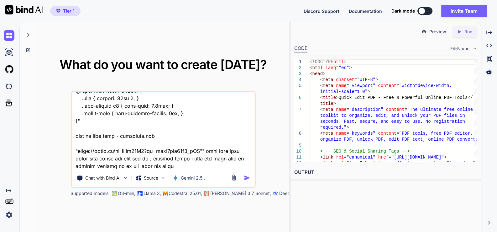
type textarea "this is my tool website - "here is html code - blog.html "<!DOCTYPE html> <html…"
type textarea "x"
type textarea "this is my tool website - "here is html code - blog.html "<!DOCTYPE html> <html…"
type textarea "x"
type textarea "this is my tool website - "here is html code - blog.html "<!DOCTYPE html> <html…"
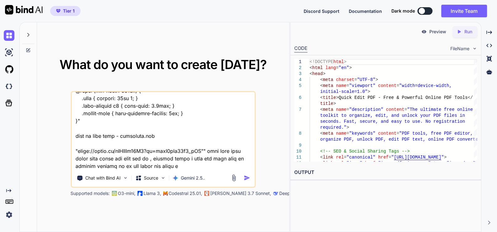
type textarea "x"
type textarea "this is my tool website - "here is html code - blog.html "<!DOCTYPE html> <html…"
type textarea "x"
type textarea "this is my tool website - "here is html code - blog.html "<!DOCTYPE html> <html…"
type textarea "x"
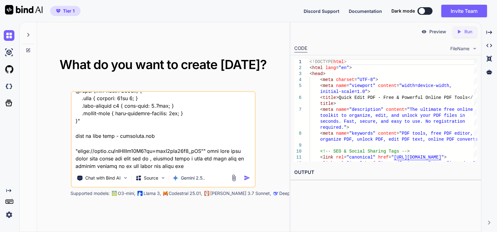
type textarea "this is my tool website - "here is html code - blog.html "<!DOCTYPE html> <html…"
type textarea "x"
type textarea "this is my tool website - "here is html code - blog.html "<!DOCTYPE html> <html…"
type textarea "x"
type textarea "this is my tool website - "here is html code - blog.html "<!DOCTYPE html> <html…"
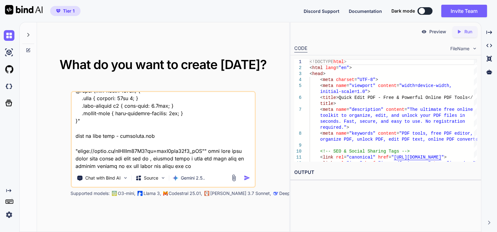
type textarea "x"
type textarea "this is my tool website - "here is html code - blog.html "<!DOCTYPE html> <html…"
type textarea "x"
type textarea "this is my tool website - "here is html code - blog.html "<!DOCTYPE html> <html…"
type textarea "x"
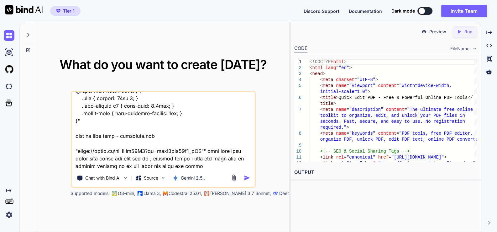
type textarea "this is my tool website - "here is html code - blog.html "<!DOCTYPE html> <html…"
type textarea "x"
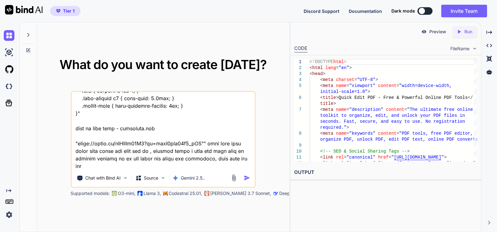
scroll to position [7536, 0]
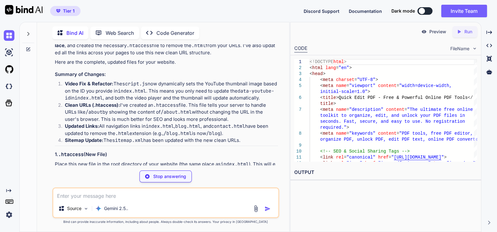
scroll to position [2380, 0]
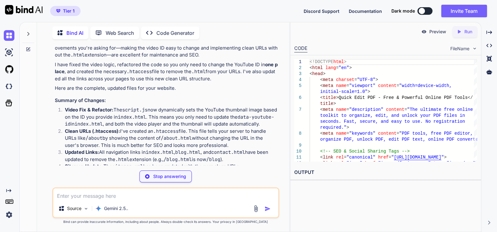
type textarea "x"
type textarea "# Rule to internally serve .html files for clean URLs # Handles requests for /p…"
type textarea "x"
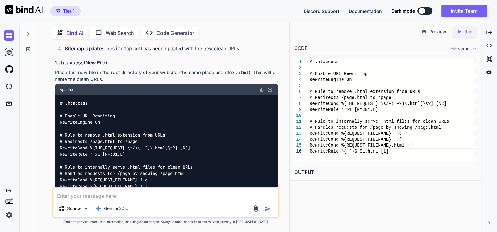
scroll to position [2458, 0]
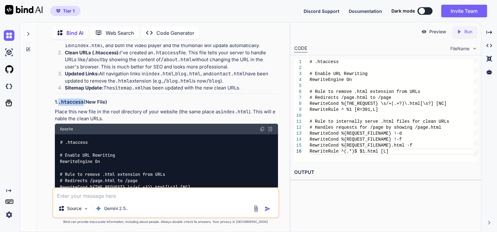
drag, startPoint x: 60, startPoint y: 75, endPoint x: 85, endPoint y: 73, distance: 25.5
click at [85, 98] on h3 "1. .htaccess (New File)" at bounding box center [166, 101] width 223 height 7
copy code ".htaccess"
click at [261, 126] on img at bounding box center [262, 128] width 5 height 5
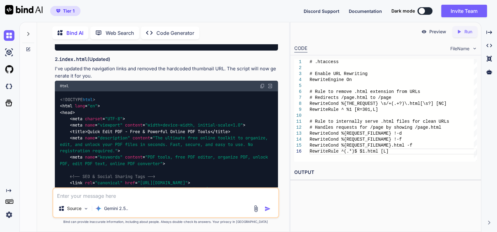
scroll to position [2615, 0]
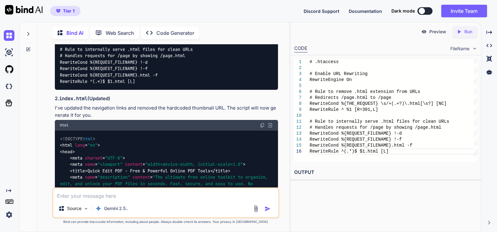
click at [262, 123] on img at bounding box center [262, 125] width 5 height 5
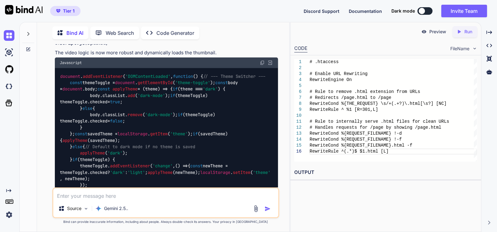
scroll to position [4652, 0]
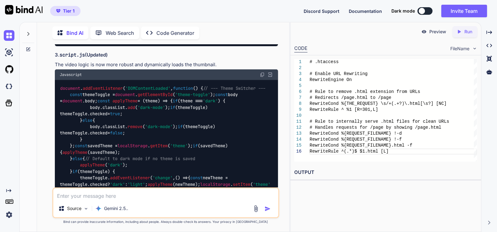
click at [263, 77] on img at bounding box center [262, 74] width 5 height 5
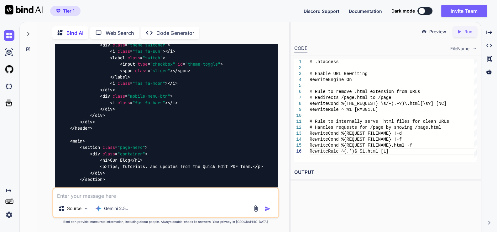
scroll to position [5514, 0]
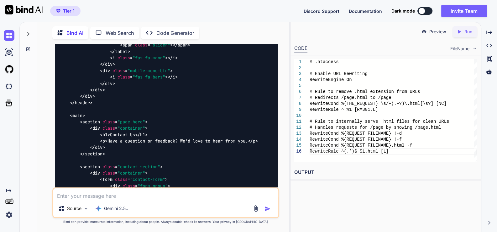
scroll to position [6337, 0]
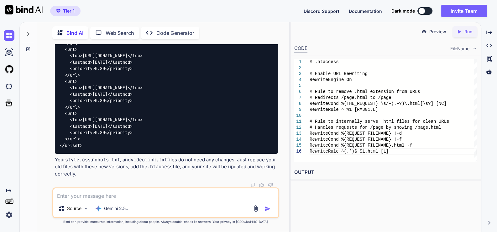
scroll to position [6925, 0]
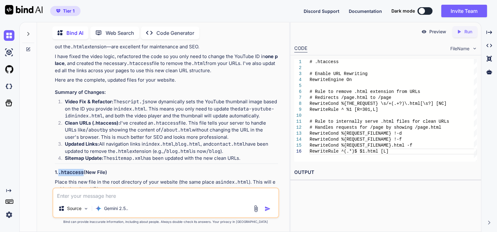
scroll to position [2349, 0]
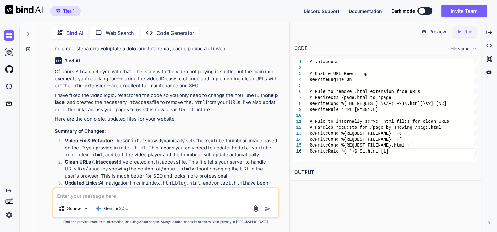
click at [39, 134] on div "Bind AI Web Search Created with Pixso. Code Generator You Bind AI Of course! I …" at bounding box center [163, 128] width 252 height 208
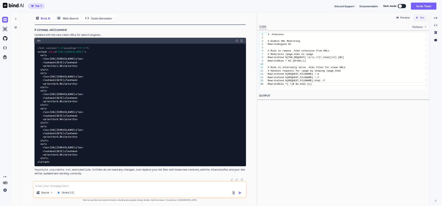
scroll to position [5560, 0]
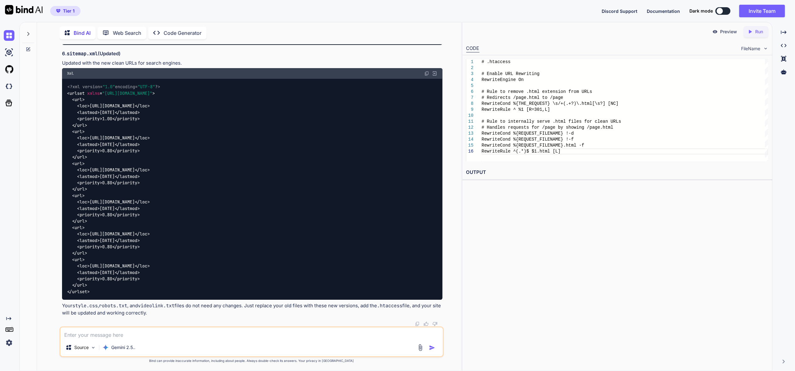
click at [213, 231] on textarea at bounding box center [251, 332] width 383 height 11
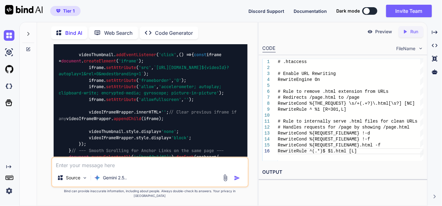
click at [111, 175] on div "Source Gemini 2.5.." at bounding box center [149, 172] width 197 height 31
click at [111, 169] on textarea at bounding box center [150, 163] width 196 height 11
paste textarea "Watch video on YouTube Error 153 Video player configuration error"
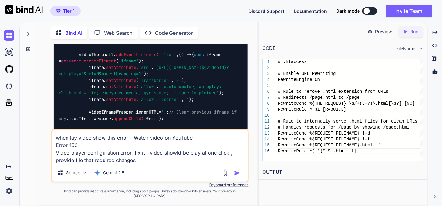
type textarea "when lay video show this error - Watch video on YouTube Error 153 Video player …"
click at [237, 176] on img "button" at bounding box center [237, 173] width 6 height 6
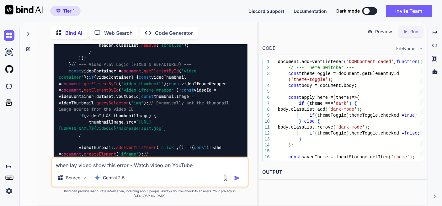
scroll to position [7974, 0]
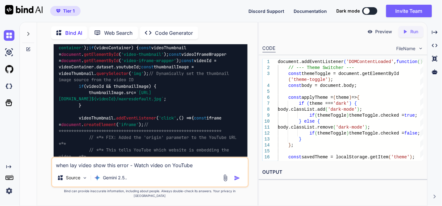
scroll to position [7975, 0]
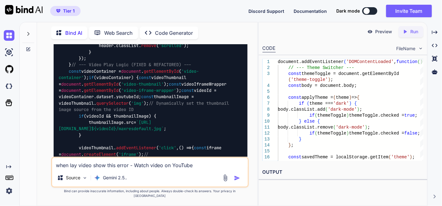
drag, startPoint x: 77, startPoint y: 106, endPoint x: 54, endPoint y: 104, distance: 23.2
click at [53, 105] on div "You Bind AI Of course! I can help you with that. The issue with the video not p…" at bounding box center [150, 100] width 196 height 113
copy code "script.js"
click at [107, 169] on textarea "when lay video show this error - Watch video on YouTube Error 153 Video player …" at bounding box center [150, 163] width 196 height 11
paste textarea "script.js"
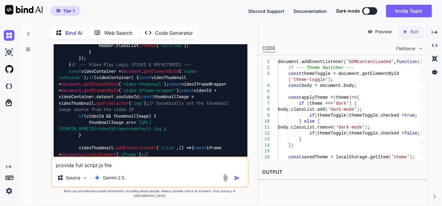
type textarea "provide full script.js file"
click at [238, 181] on img "button" at bounding box center [237, 178] width 6 height 6
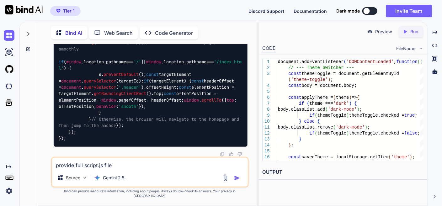
scroll to position [9156, 0]
click at [130, 164] on textarea "provide full script.js file" at bounding box center [150, 163] width 196 height 11
paste textarea "document.addEventListener('DOMContentLoaded', function() { // =================…"
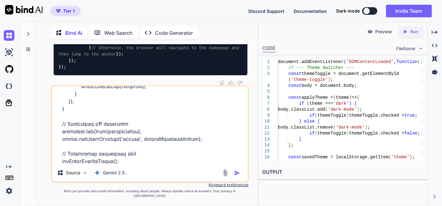
scroll to position [2497, 0]
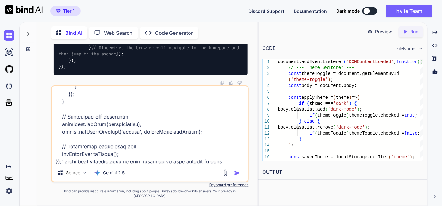
type textarea "this is reference file for video play functionality - 'document.addEventListene…"
click at [235, 176] on img "button" at bounding box center [237, 173] width 6 height 6
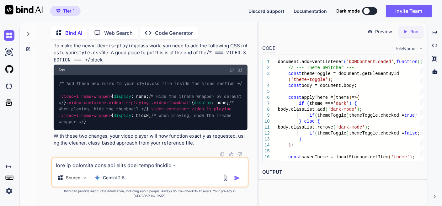
scroll to position [11059, 0]
click at [146, 167] on textarea at bounding box center [150, 163] width 196 height 11
type textarea "provdie full css files"
click at [236, 181] on img "button" at bounding box center [237, 178] width 6 height 6
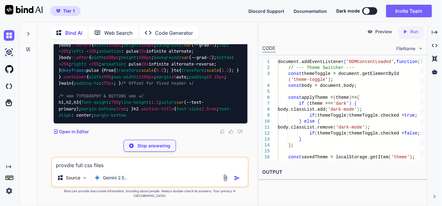
scroll to position [12269, 0]
